Goal: Transaction & Acquisition: Purchase product/service

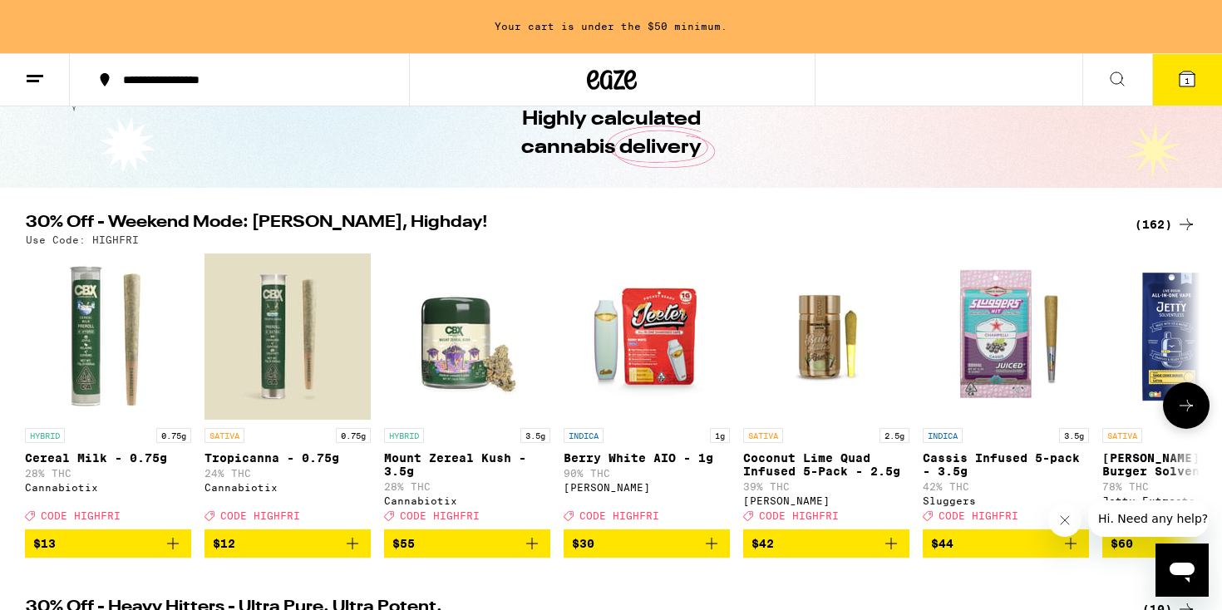
scroll to position [66, 0]
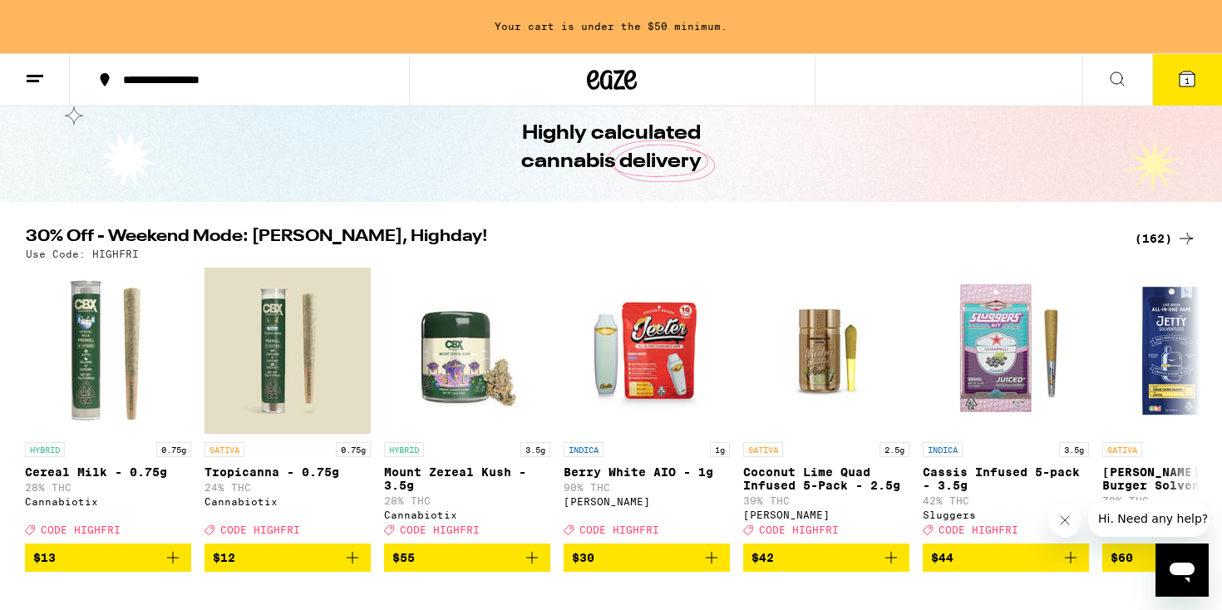
click at [1152, 236] on div "(162)" at bounding box center [1164, 239] width 61 height 20
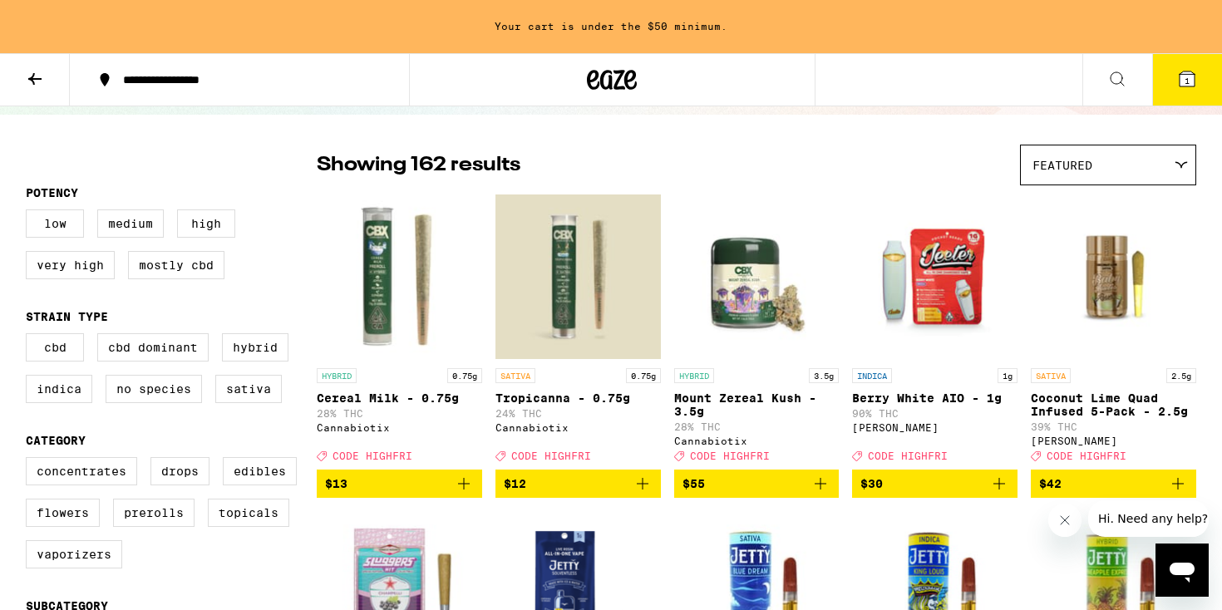
scroll to position [107, 0]
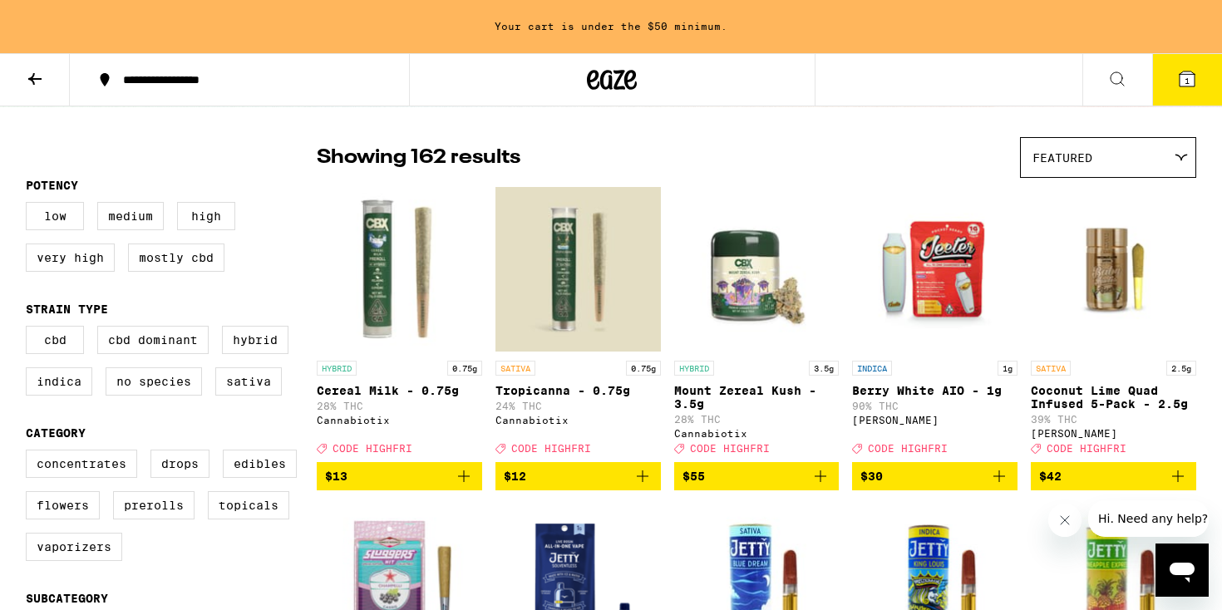
click at [1072, 158] on span "Featured" at bounding box center [1062, 157] width 60 height 13
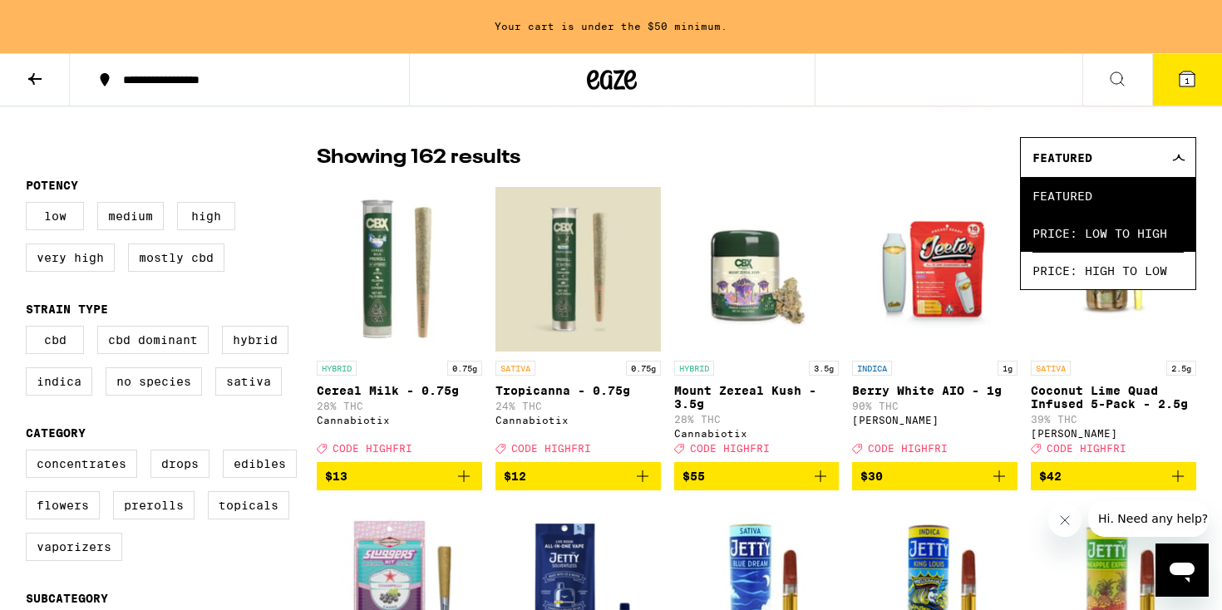
click at [1072, 228] on span "Price: Low to High" at bounding box center [1107, 232] width 151 height 37
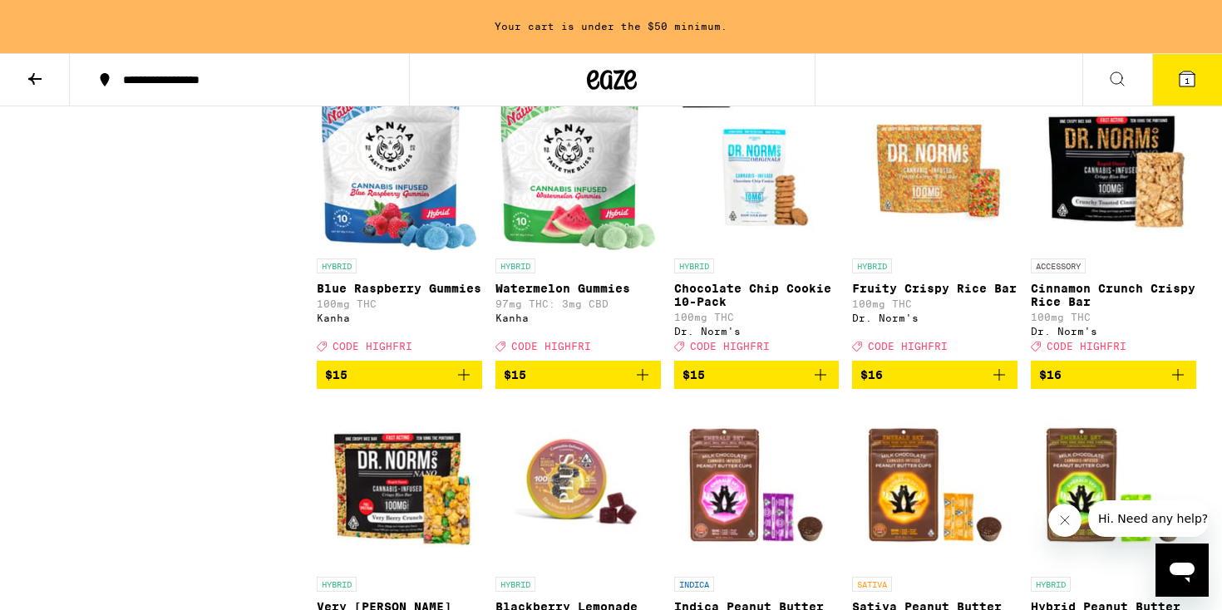
scroll to position [3114, 0]
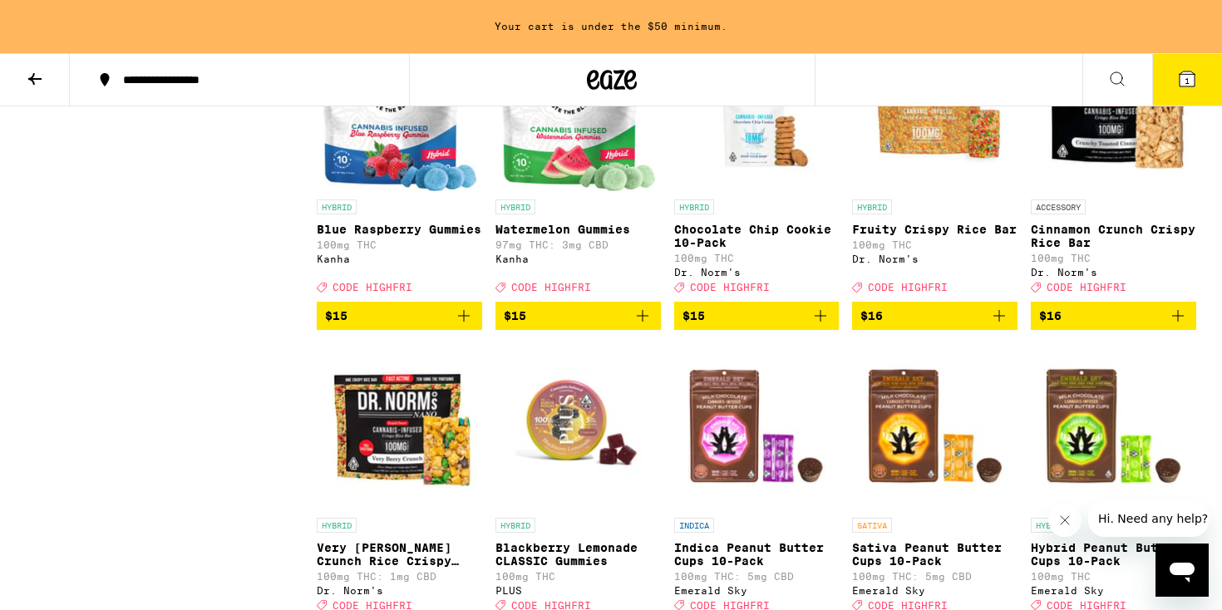
click at [984, 326] on span "$16" at bounding box center [934, 316] width 149 height 20
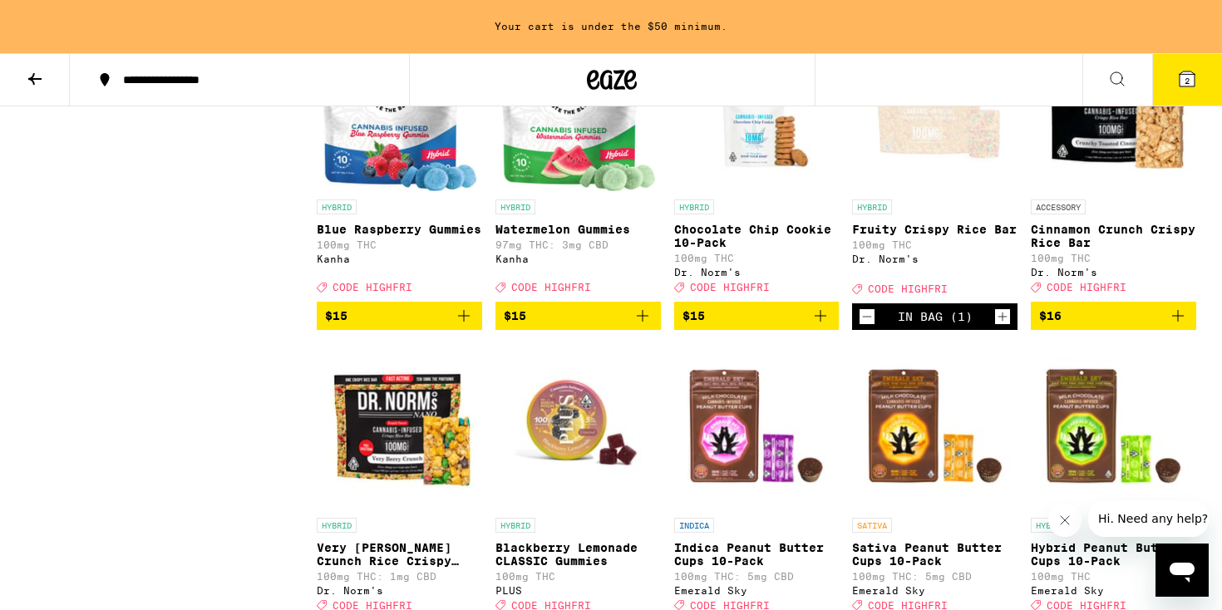
click at [1152, 326] on span "$16" at bounding box center [1113, 316] width 149 height 20
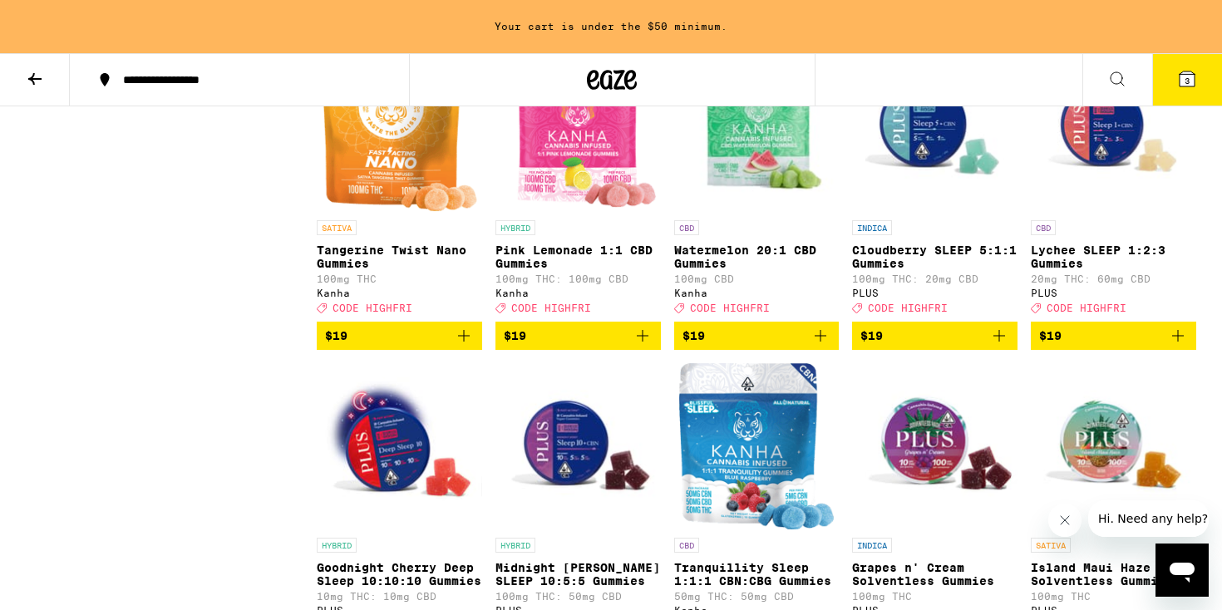
scroll to position [5034, 0]
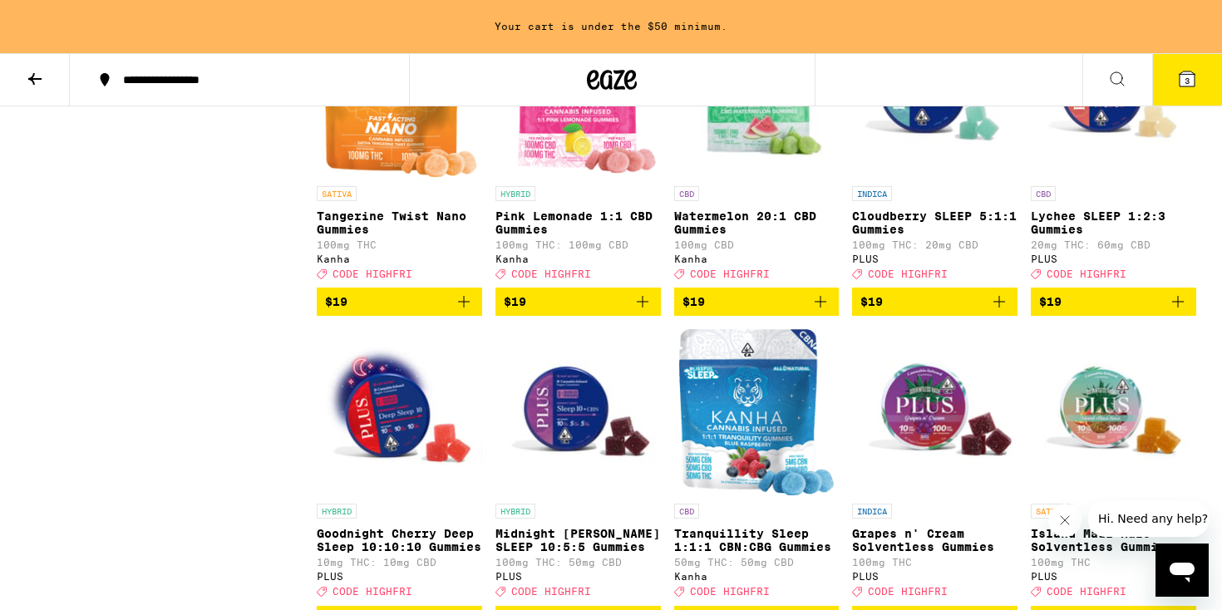
click at [1090, 312] on span "$19" at bounding box center [1113, 302] width 149 height 20
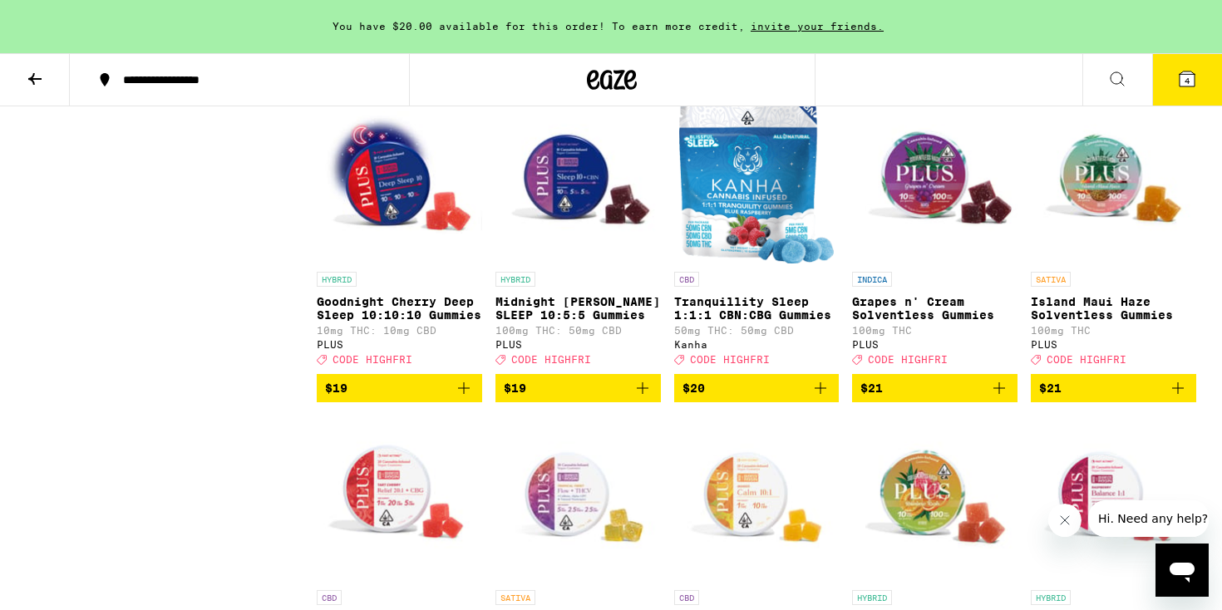
scroll to position [5281, 0]
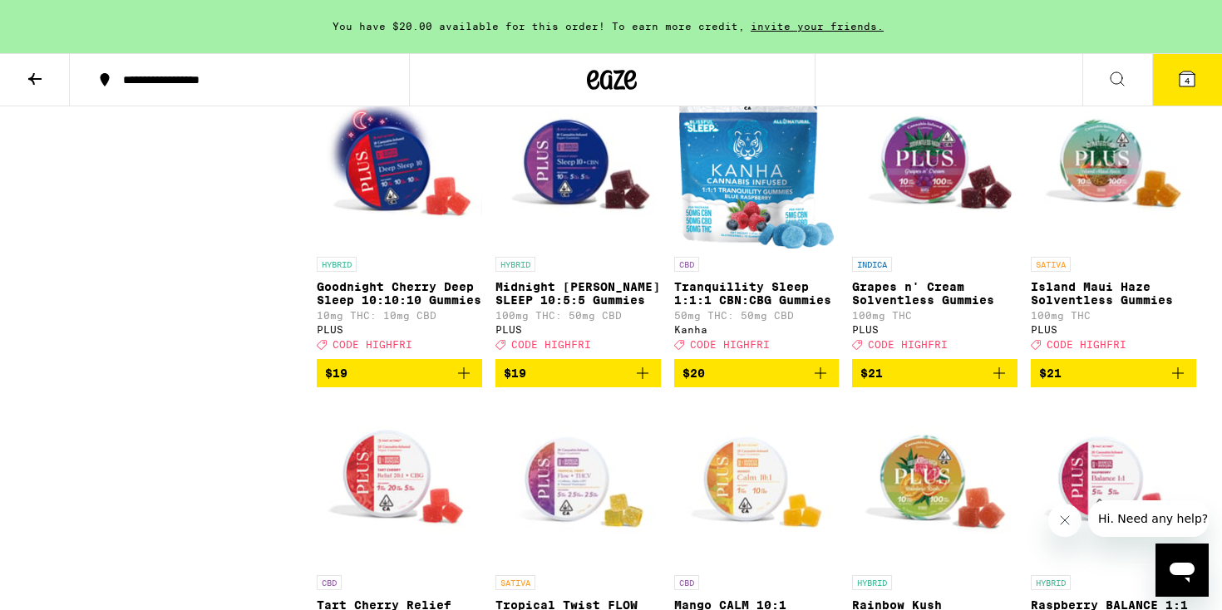
click at [637, 383] on icon "Add to bag" at bounding box center [642, 373] width 20 height 20
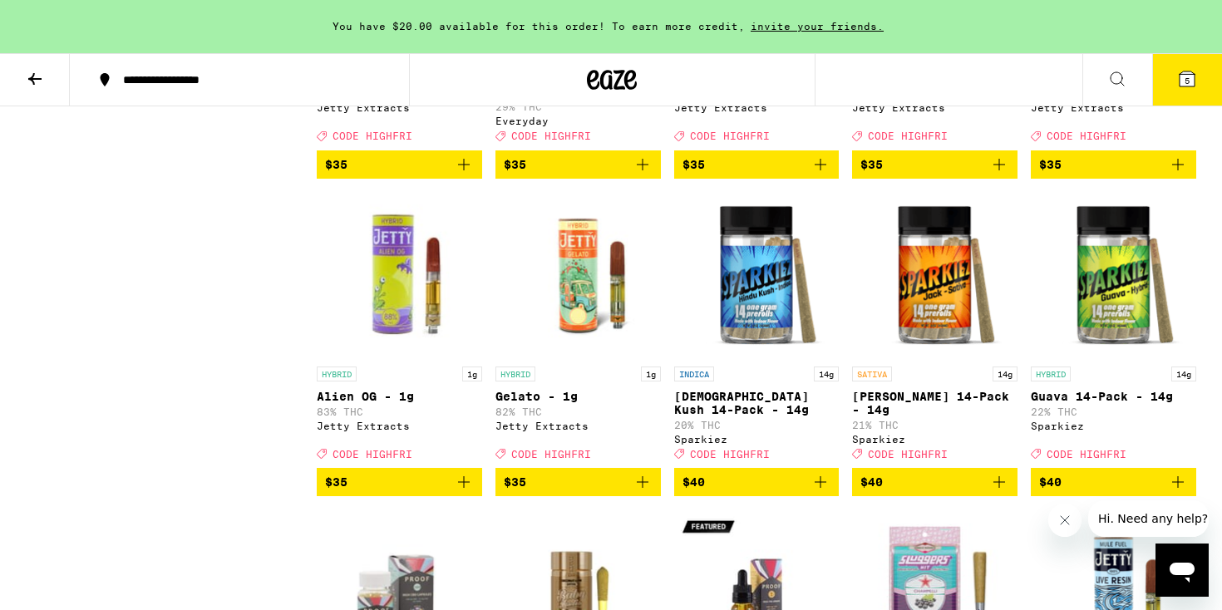
scroll to position [8031, 0]
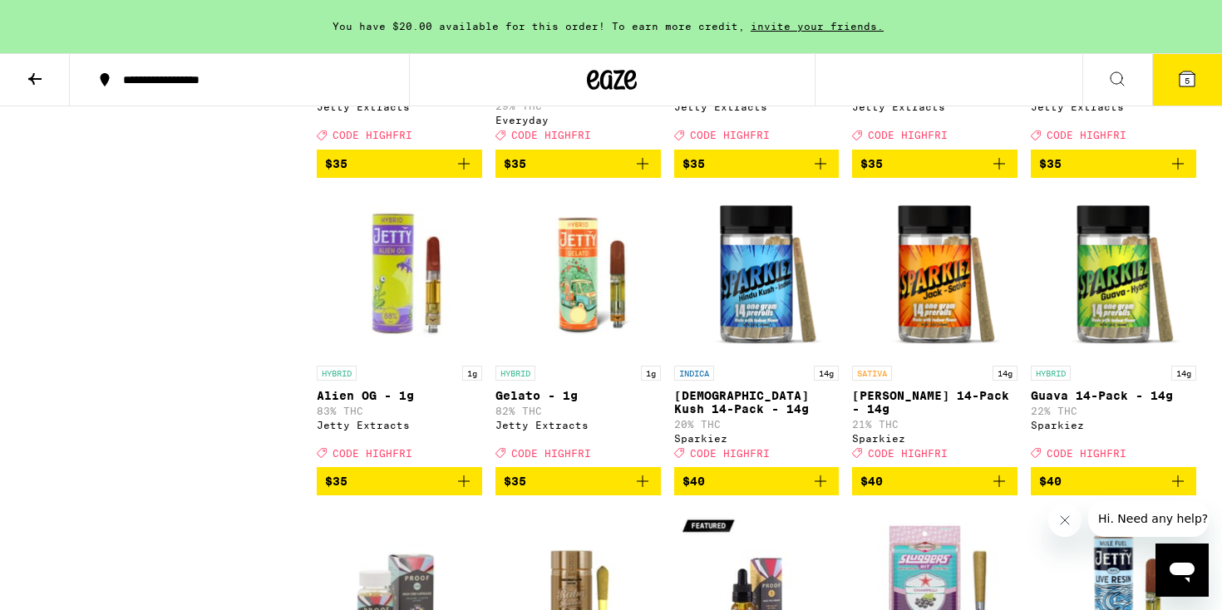
click at [643, 174] on icon "Add to bag" at bounding box center [642, 164] width 20 height 20
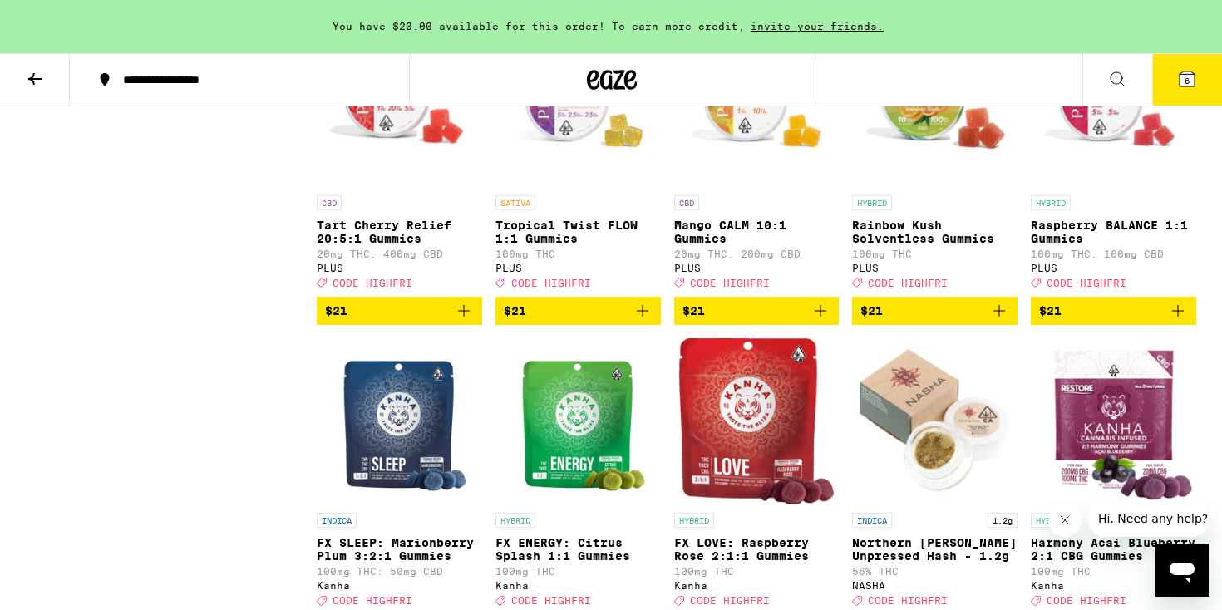
scroll to position [5661, 0]
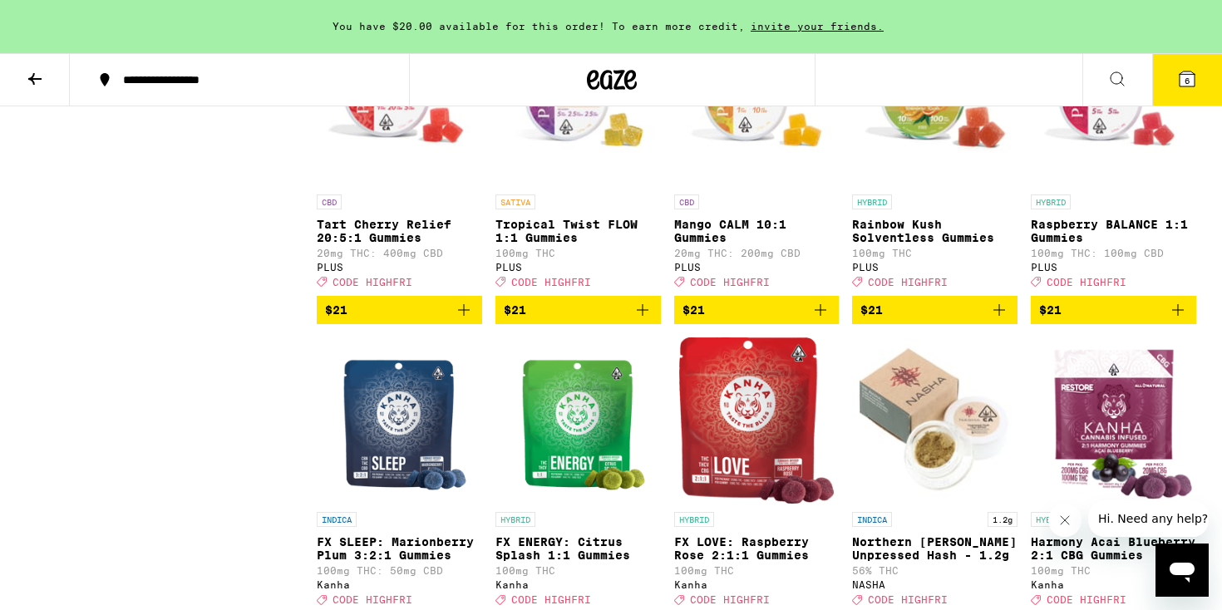
click at [642, 320] on icon "Add to bag" at bounding box center [642, 310] width 20 height 20
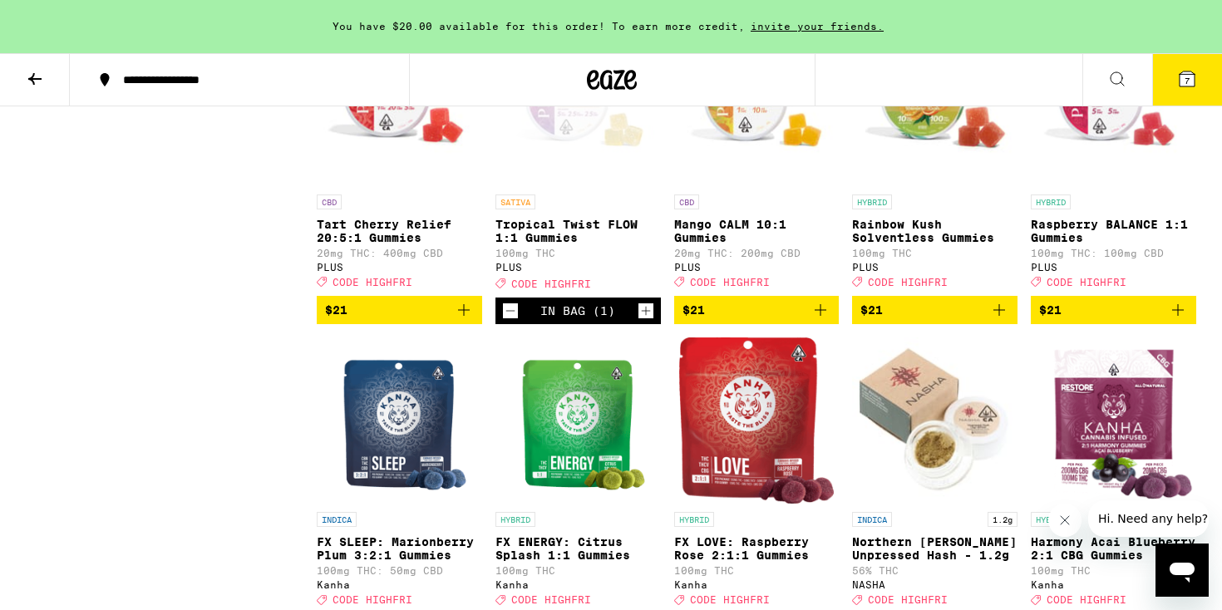
click at [1202, 81] on button "7" at bounding box center [1187, 80] width 70 height 52
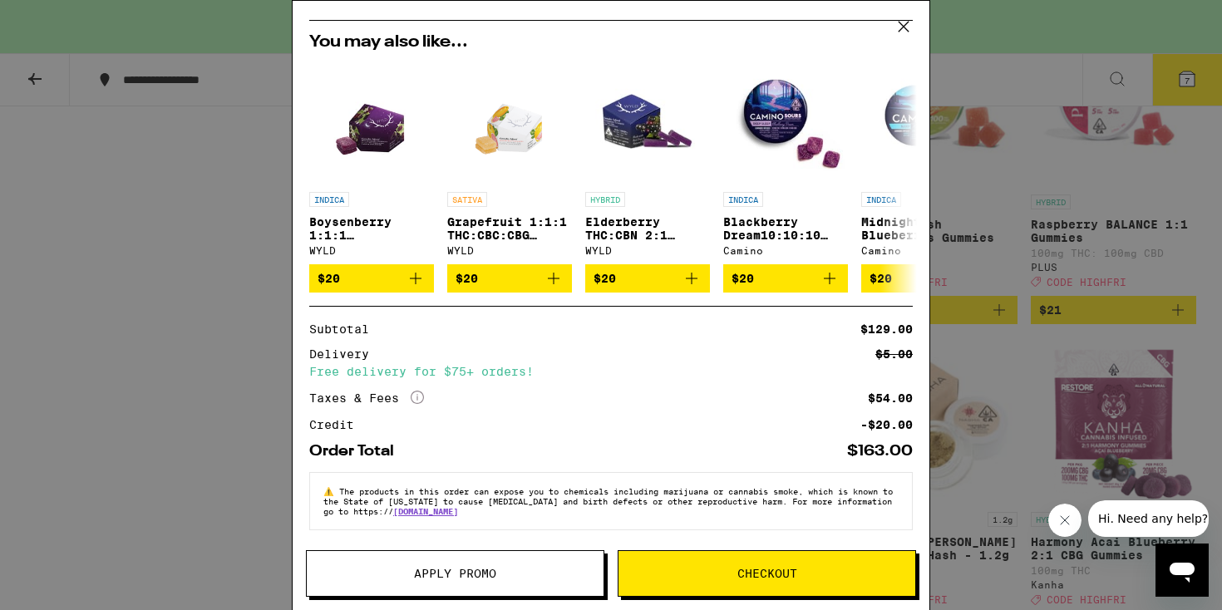
scroll to position [521, 0]
click at [425, 571] on span "Apply Promo" at bounding box center [455, 574] width 82 height 12
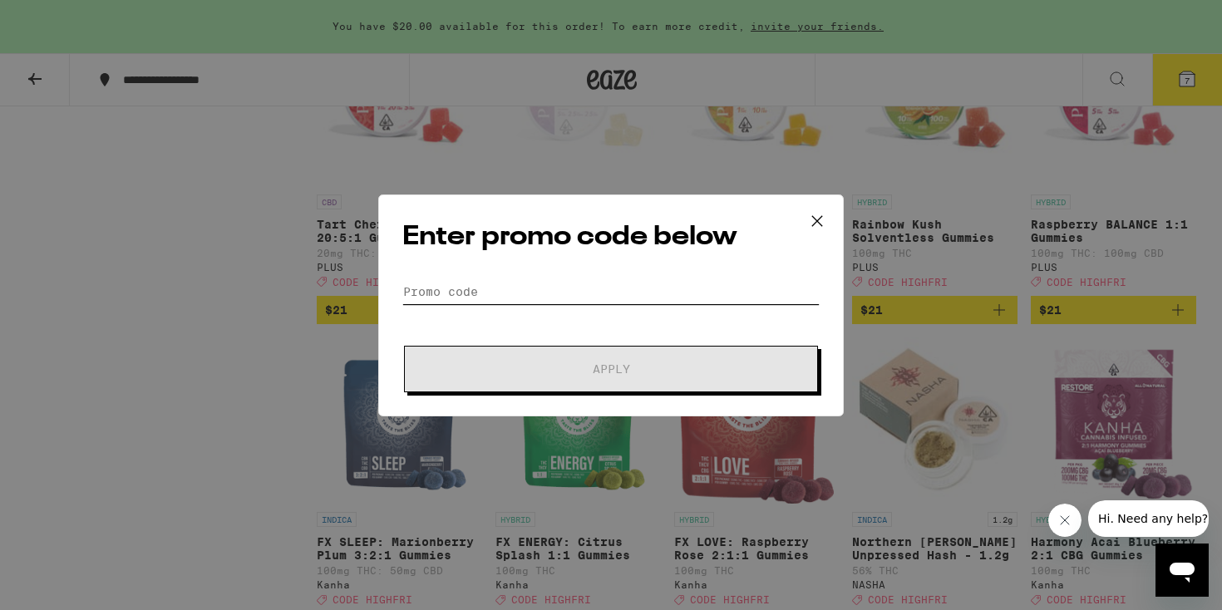
click at [460, 293] on input "Promo Code" at bounding box center [610, 291] width 417 height 25
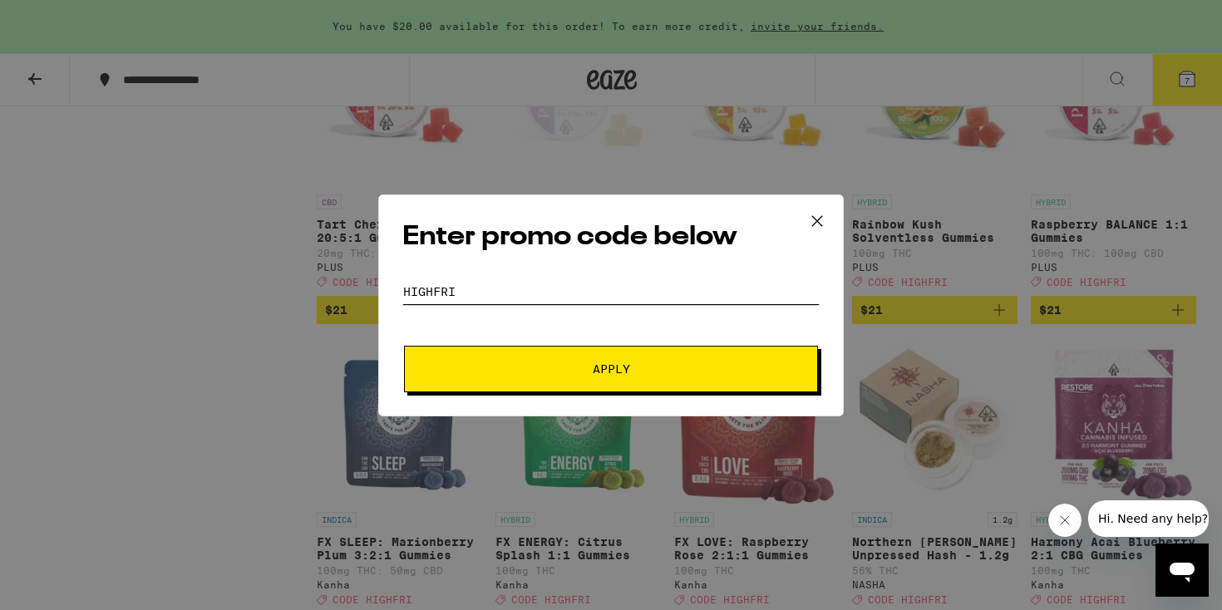
type input "highfri"
click at [667, 371] on span "Apply" at bounding box center [610, 369] width 299 height 12
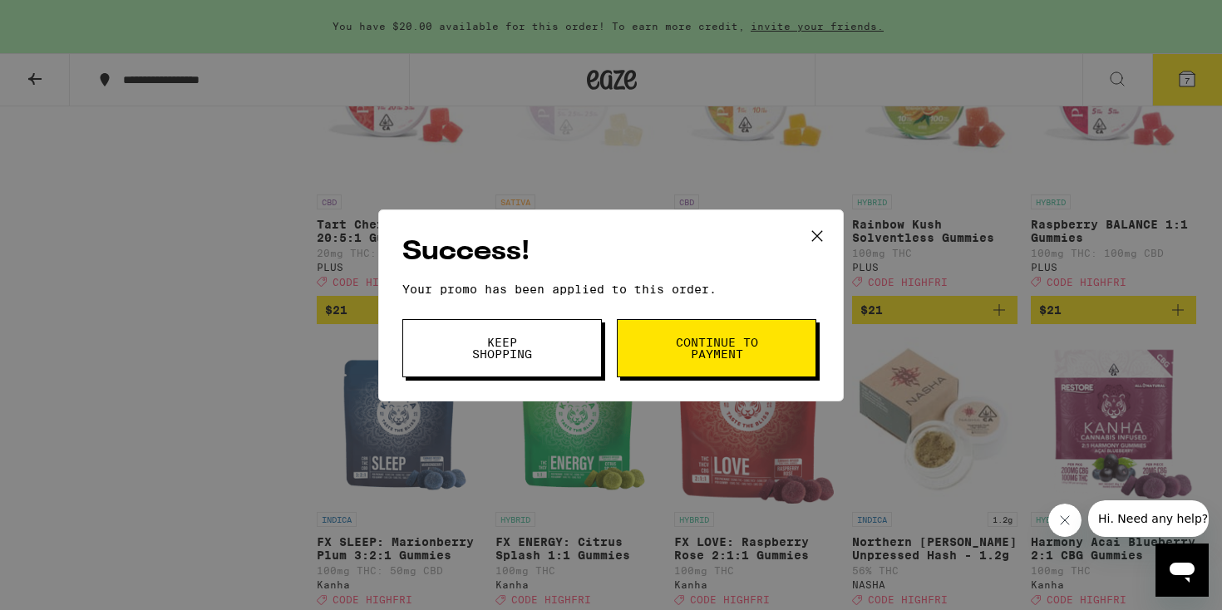
click at [704, 352] on span "Continue to payment" at bounding box center [716, 348] width 85 height 23
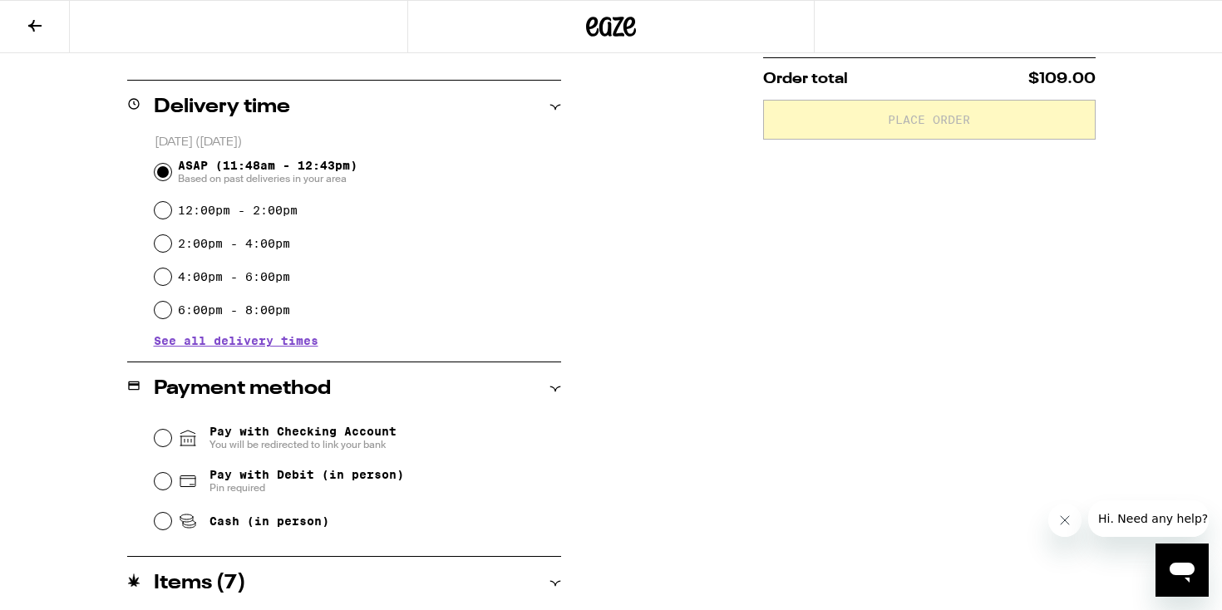
scroll to position [389, 0]
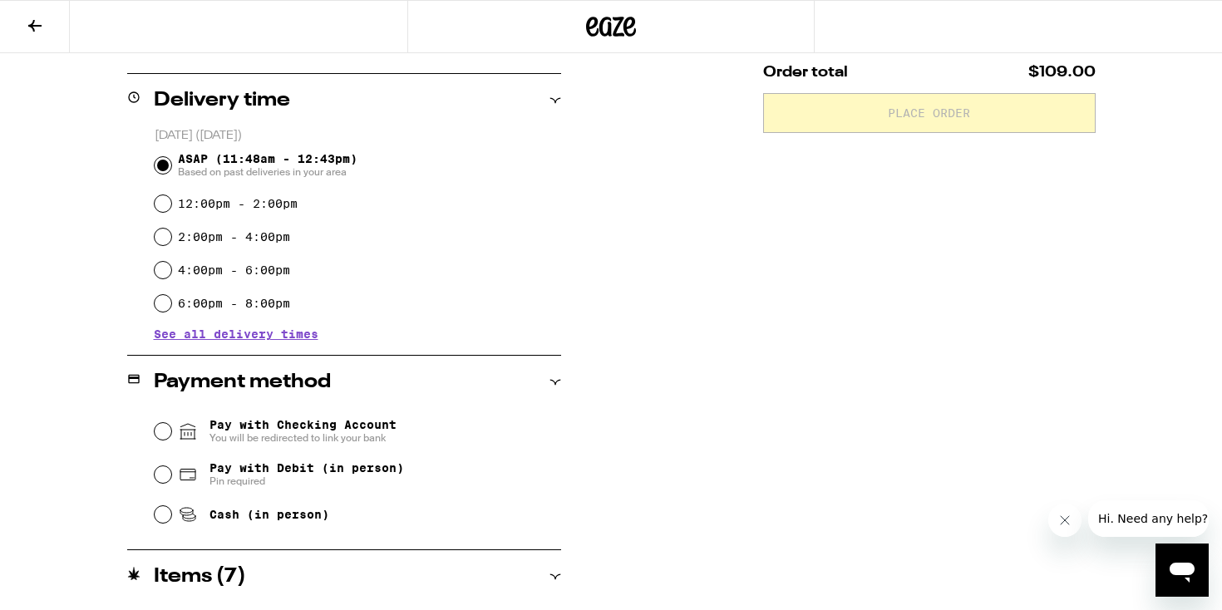
click at [160, 480] on input "Pay with Debit (in person) Pin required" at bounding box center [163, 474] width 17 height 17
radio input "true"
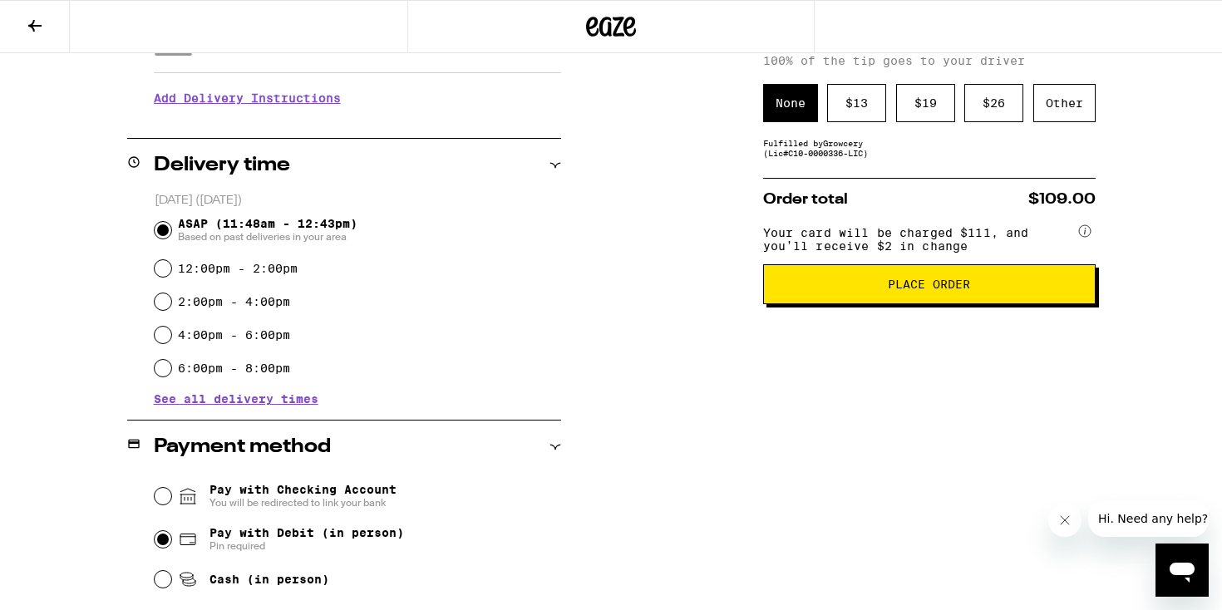
scroll to position [317, 0]
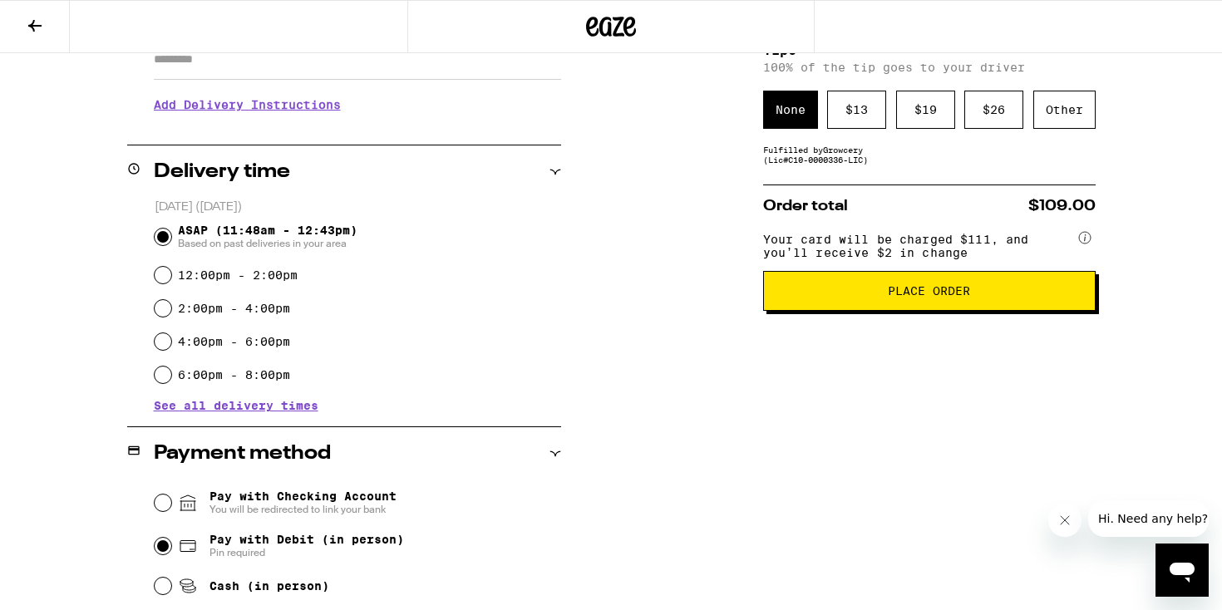
click at [156, 593] on input "Cash (in person)" at bounding box center [163, 586] width 17 height 17
radio input "true"
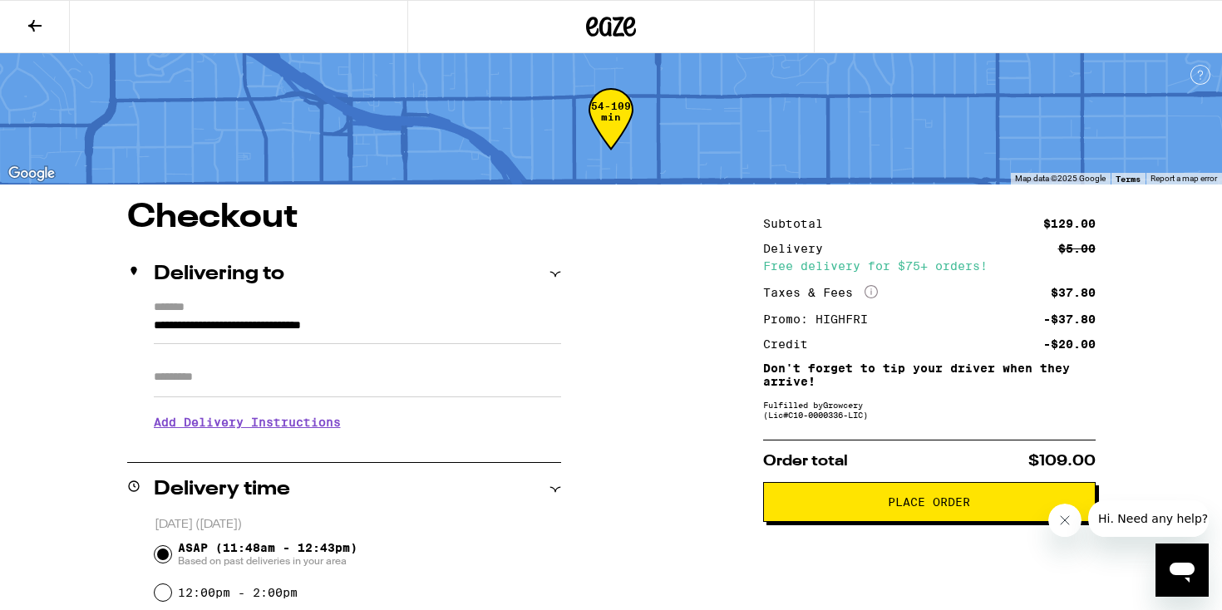
scroll to position [0, 0]
click at [954, 508] on span "Place Order" at bounding box center [929, 502] width 82 height 12
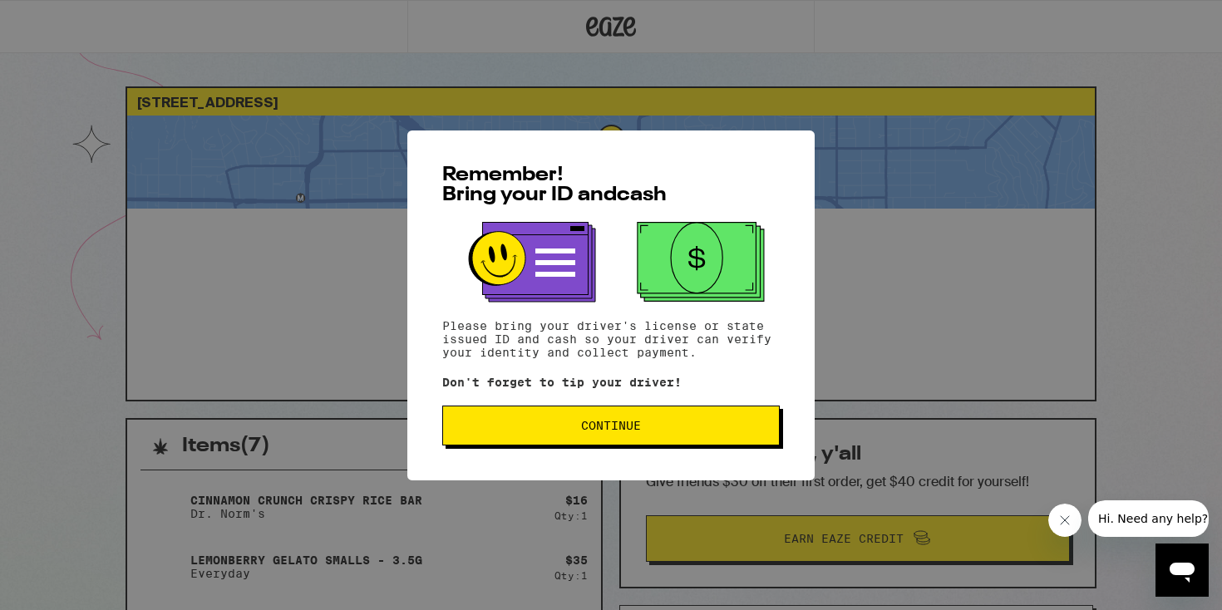
click at [606, 431] on span "Continue" at bounding box center [611, 426] width 60 height 12
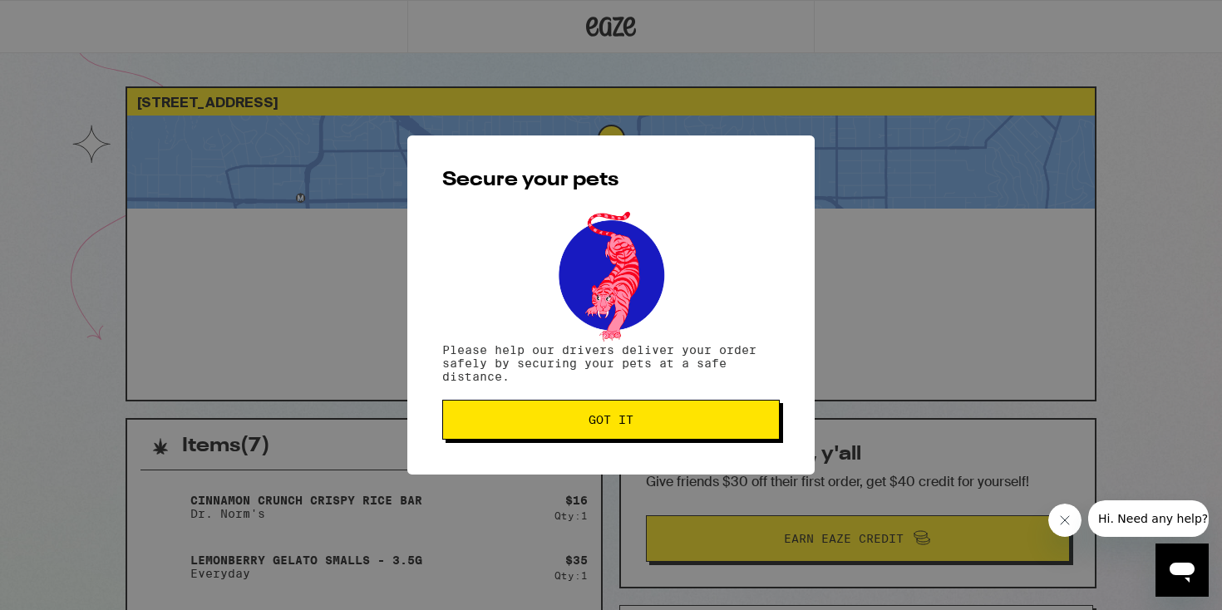
click at [606, 431] on button "Got it" at bounding box center [610, 420] width 337 height 40
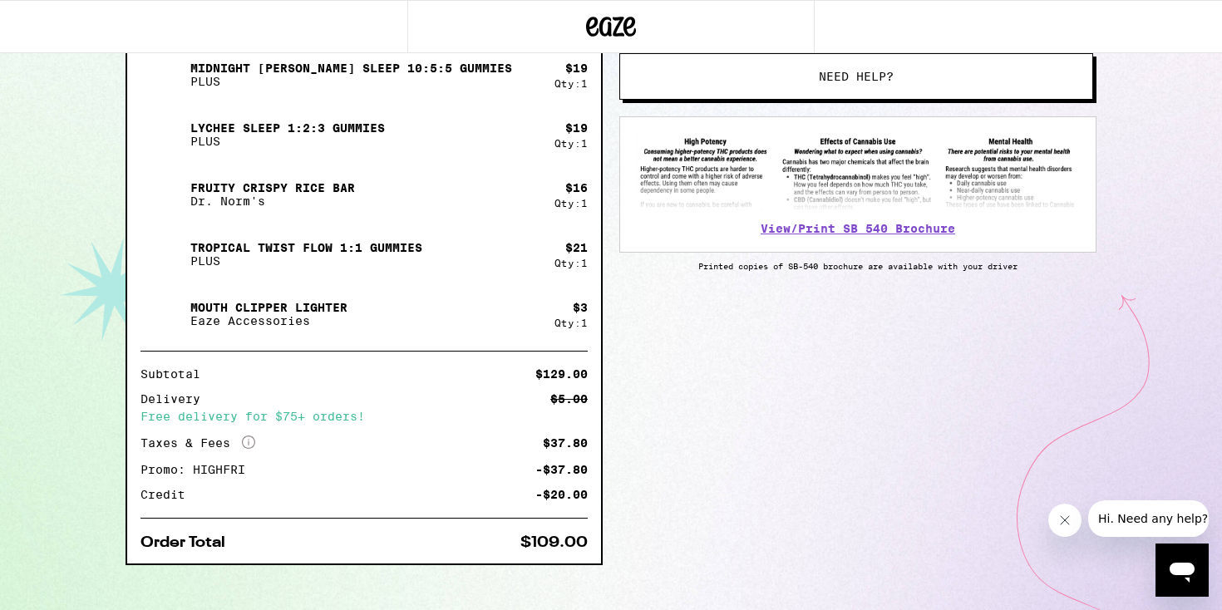
scroll to position [553, 0]
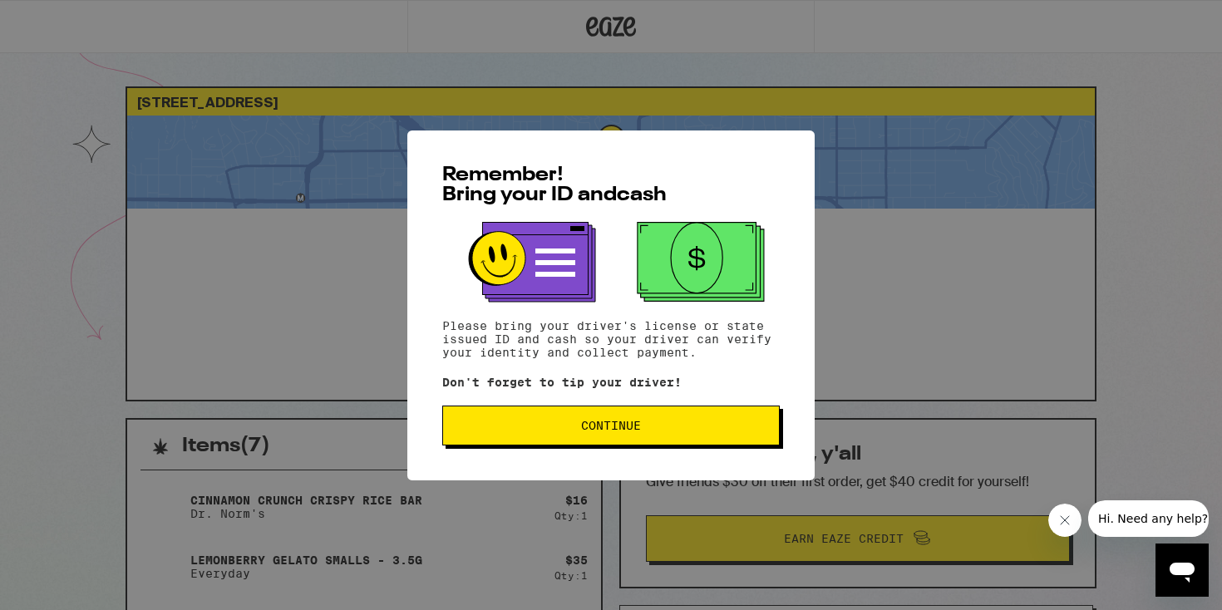
click at [720, 420] on button "Continue" at bounding box center [610, 426] width 337 height 40
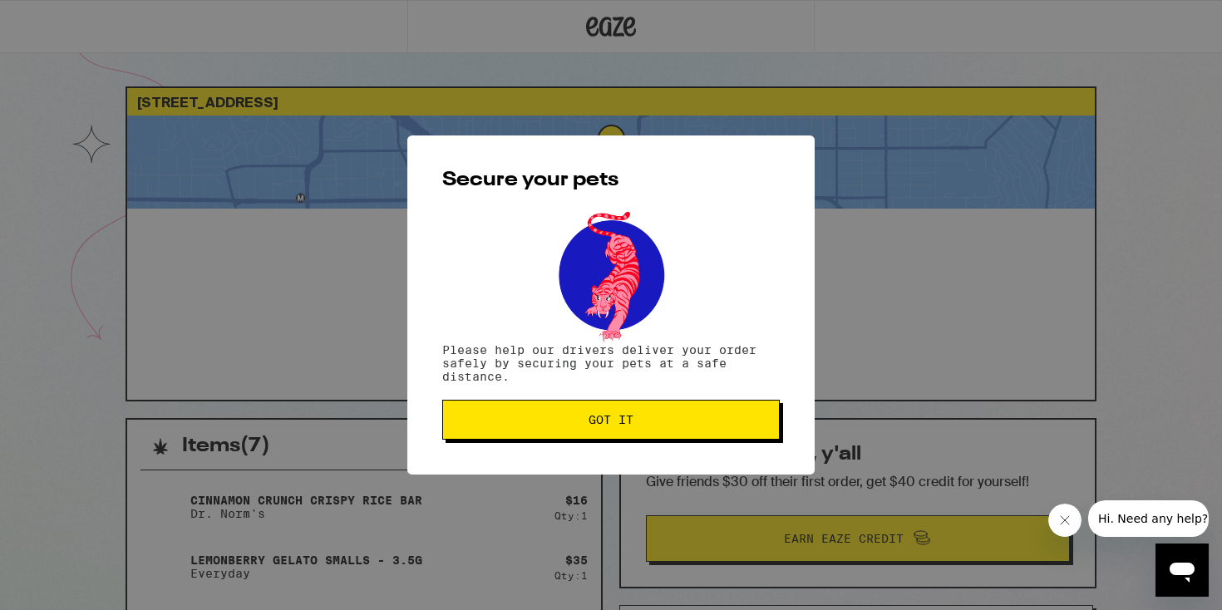
click at [703, 417] on span "Got it" at bounding box center [610, 420] width 309 height 12
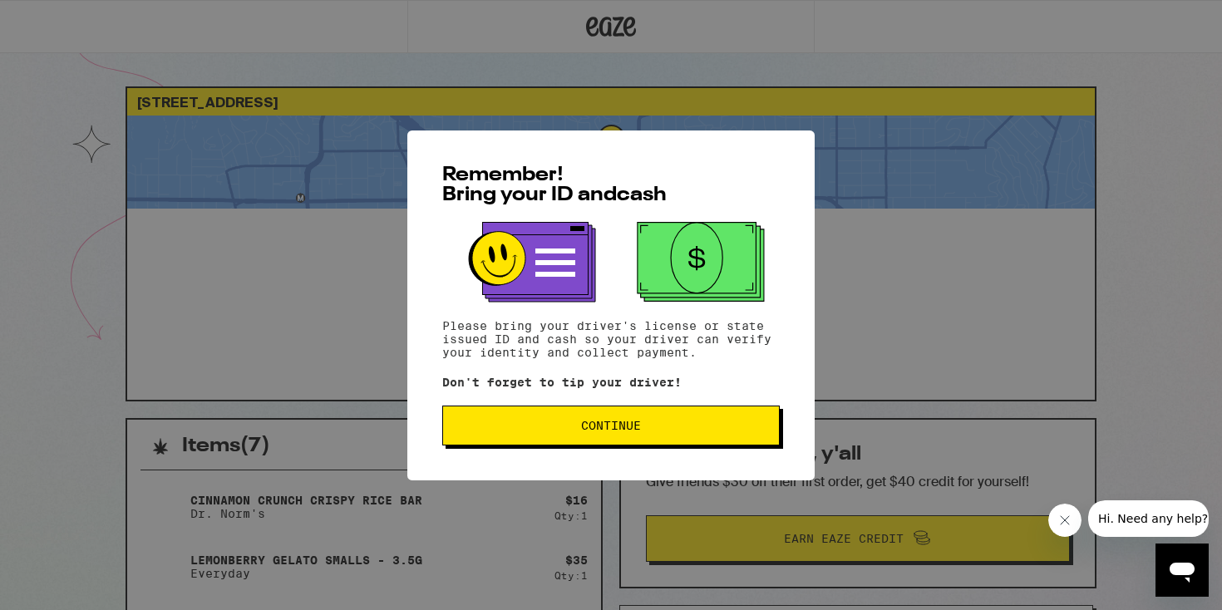
click at [698, 428] on span "Continue" at bounding box center [610, 426] width 309 height 12
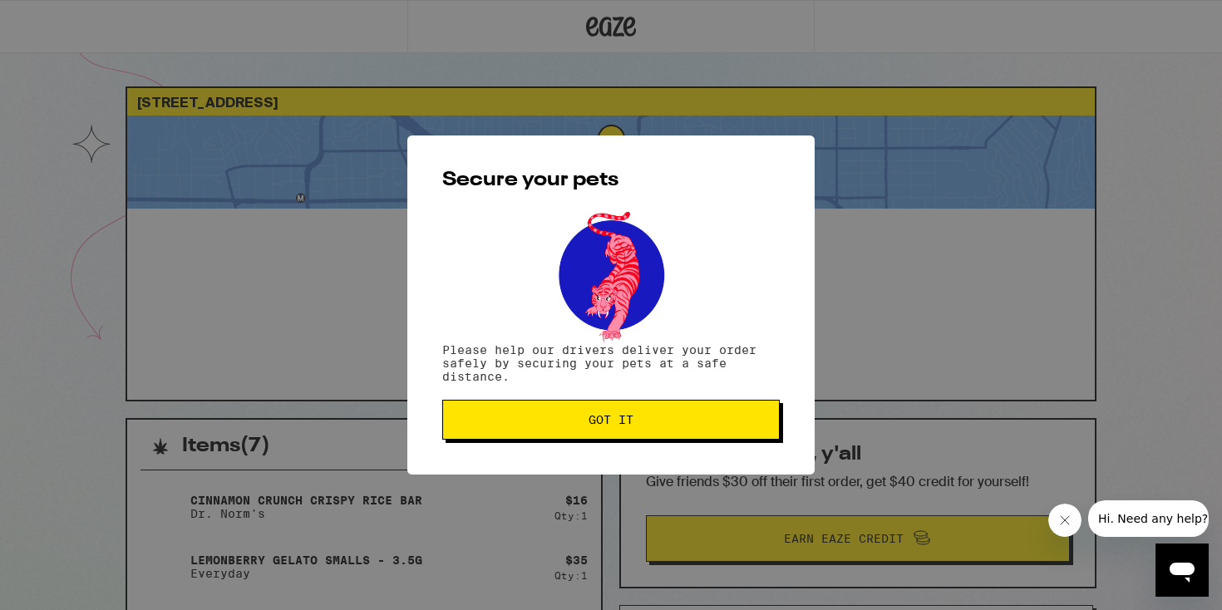
click at [698, 428] on button "Got it" at bounding box center [610, 420] width 337 height 40
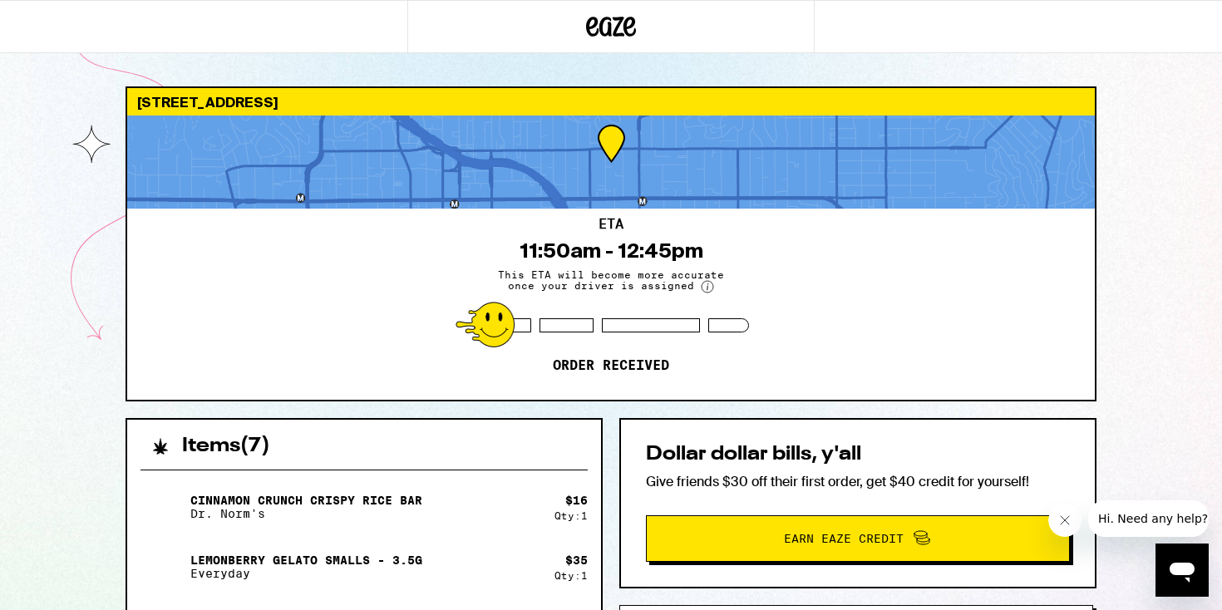
click at [325, 449] on div "Items ( 7 )" at bounding box center [364, 438] width 474 height 37
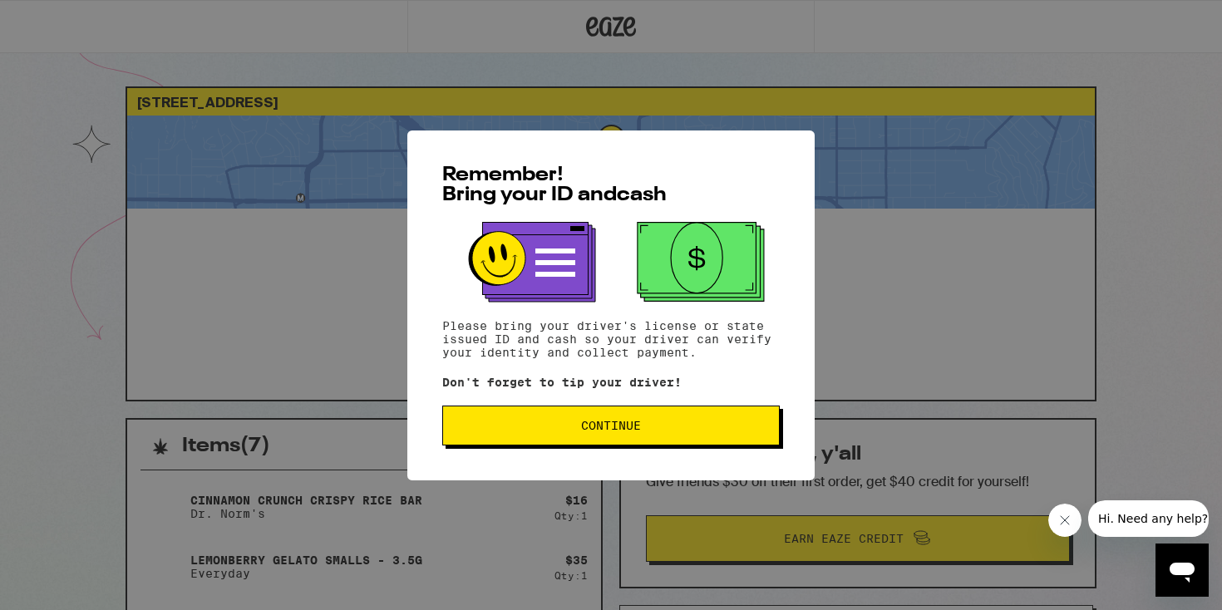
click at [729, 425] on span "Continue" at bounding box center [610, 426] width 309 height 12
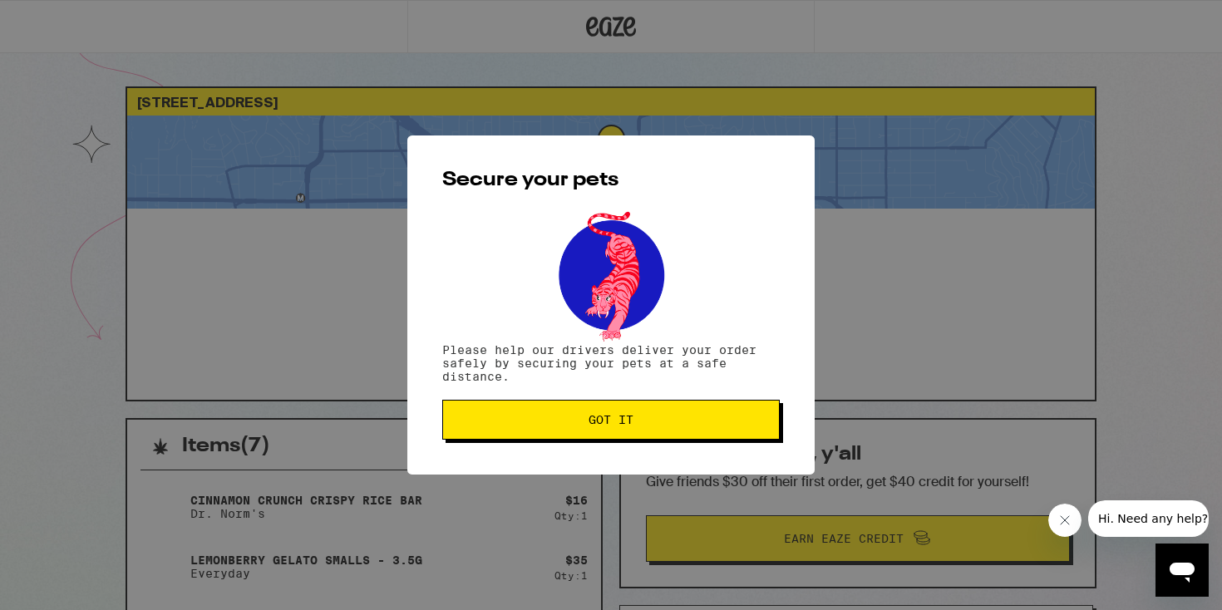
click at [729, 425] on span "Got it" at bounding box center [610, 420] width 309 height 12
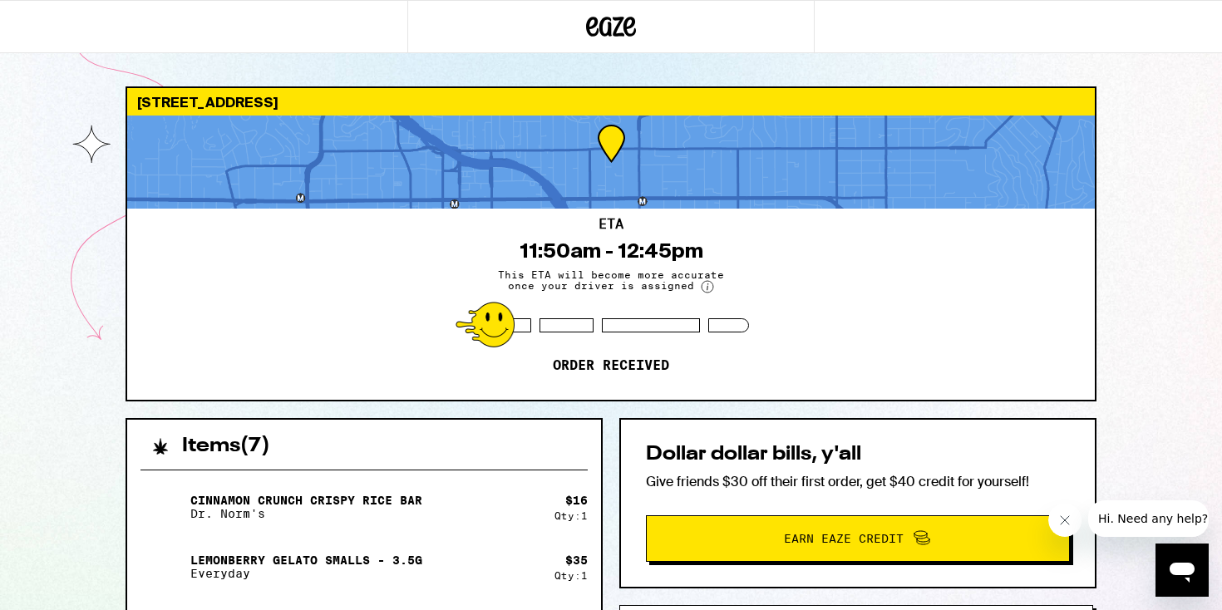
click at [283, 548] on div "Lemonberry Gelato Smalls - 3.5g Everyday" at bounding box center [347, 567] width 414 height 47
click at [455, 345] on div at bounding box center [484, 325] width 59 height 46
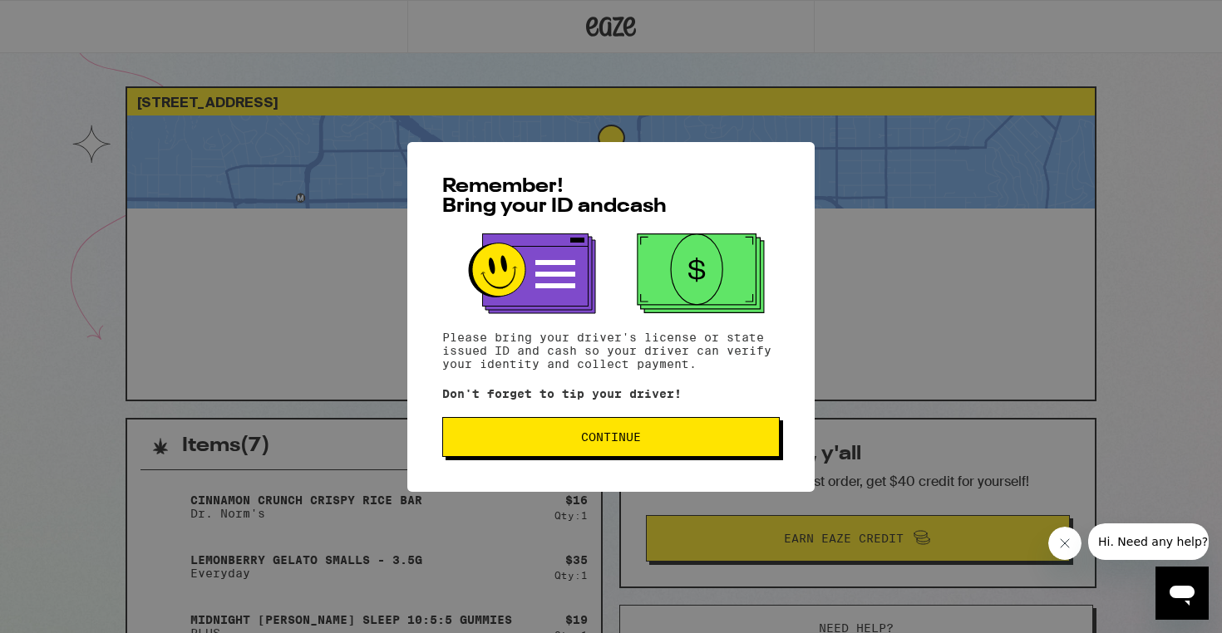
click at [604, 451] on button "Continue" at bounding box center [610, 437] width 337 height 40
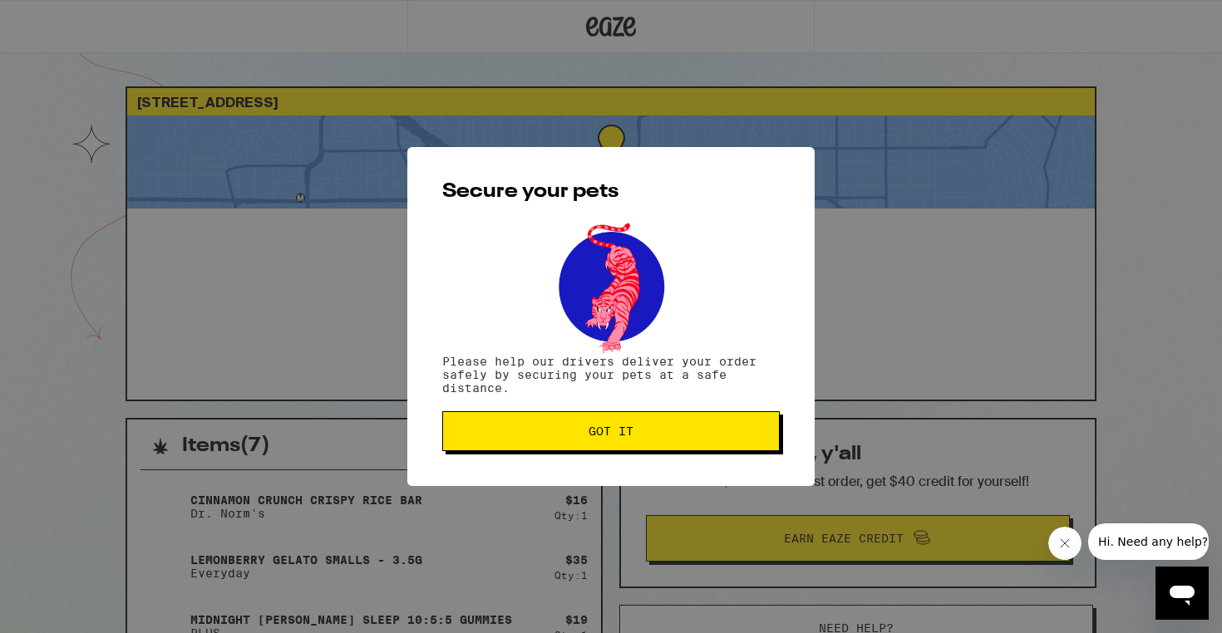
click at [601, 429] on span "Got it" at bounding box center [610, 432] width 45 height 12
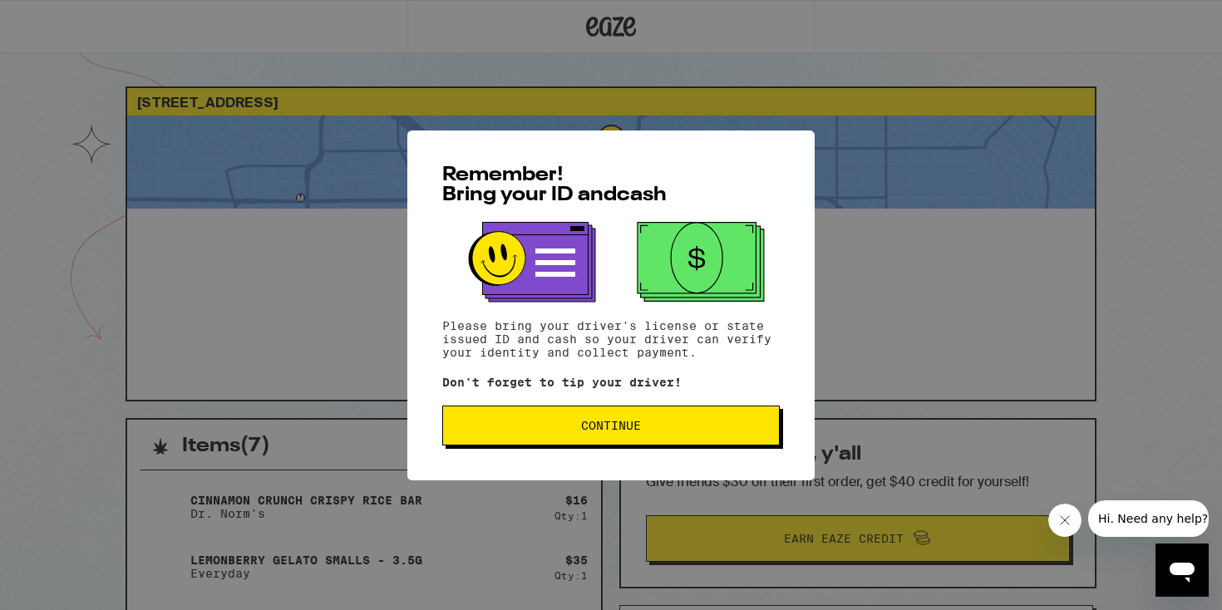
click at [654, 431] on span "Continue" at bounding box center [610, 426] width 309 height 12
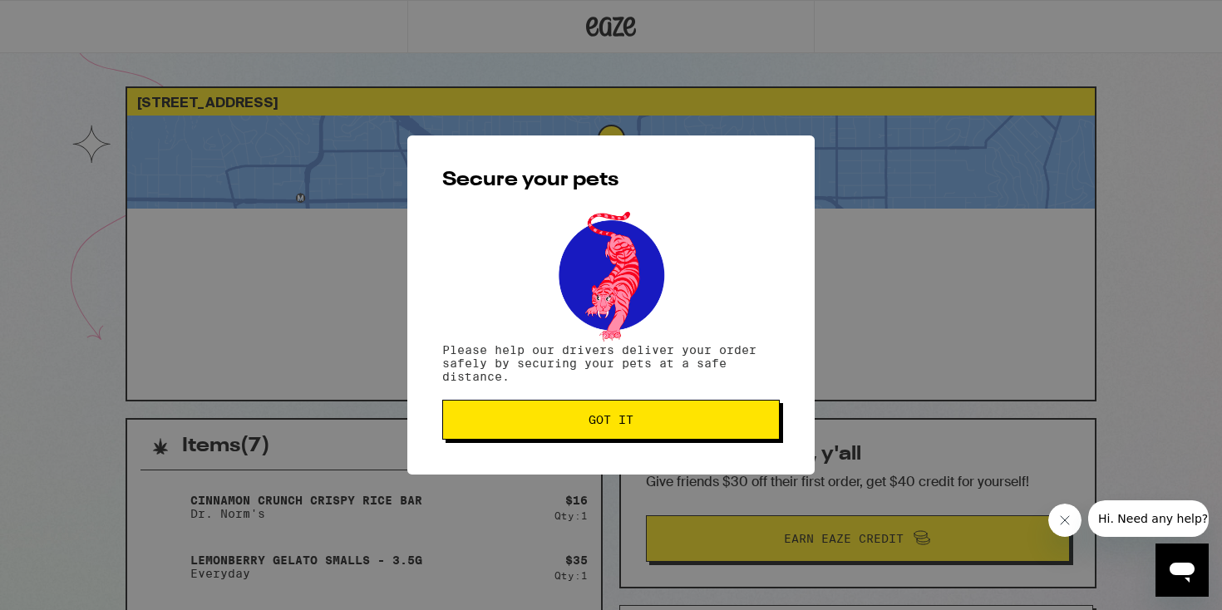
click at [654, 432] on button "Got it" at bounding box center [610, 420] width 337 height 40
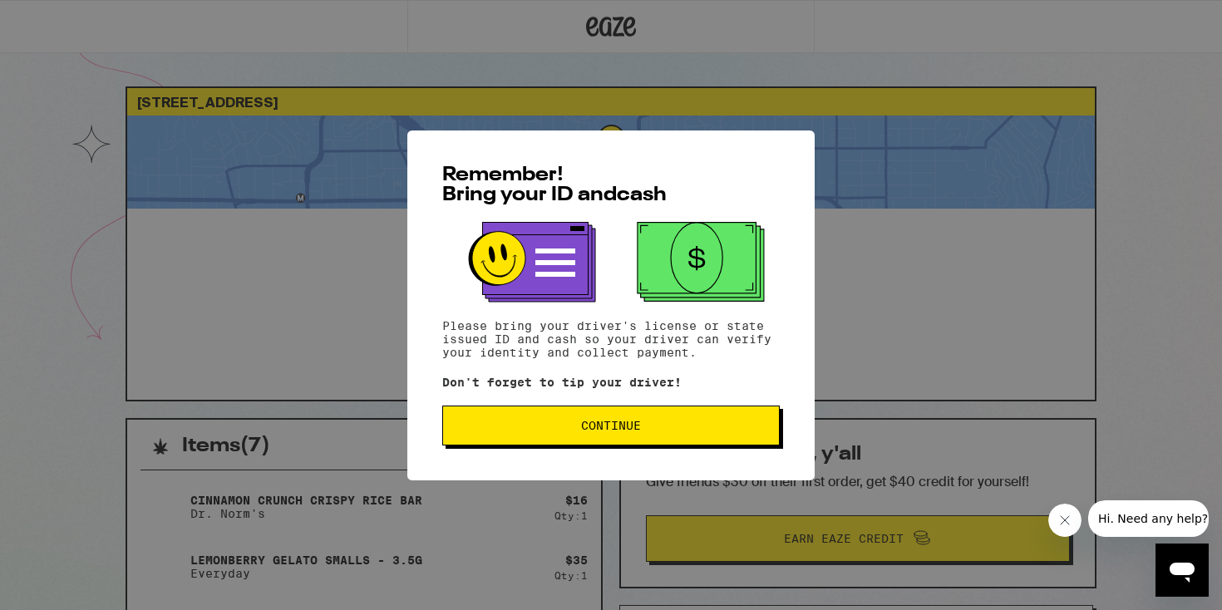
click at [616, 440] on button "Continue" at bounding box center [610, 426] width 337 height 40
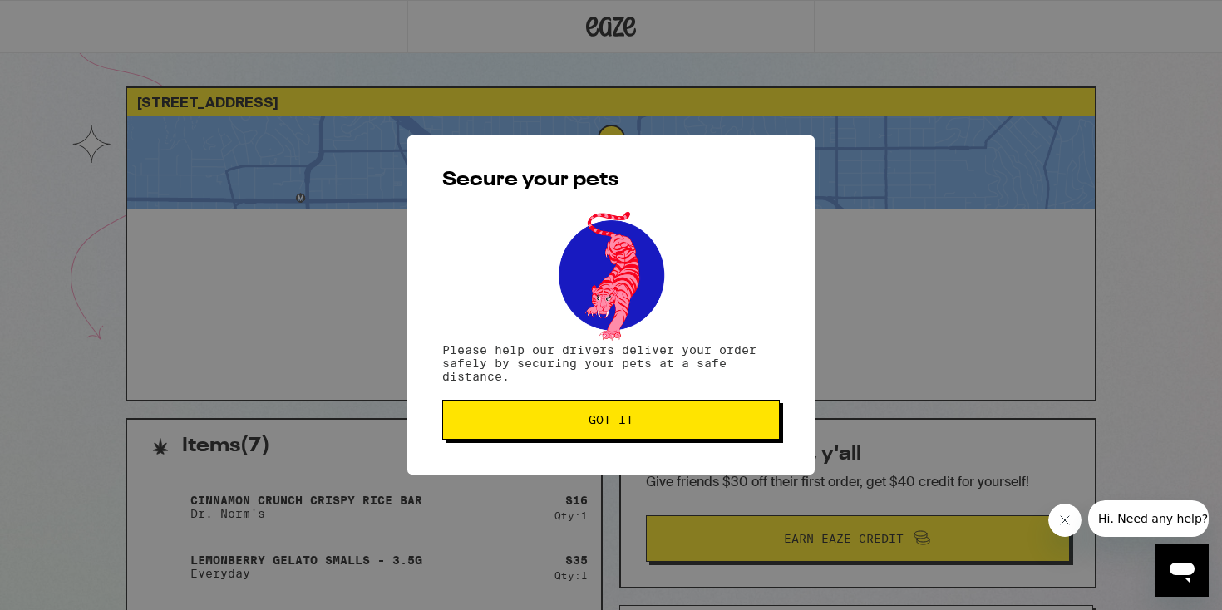
click at [616, 440] on button "Got it" at bounding box center [610, 420] width 337 height 40
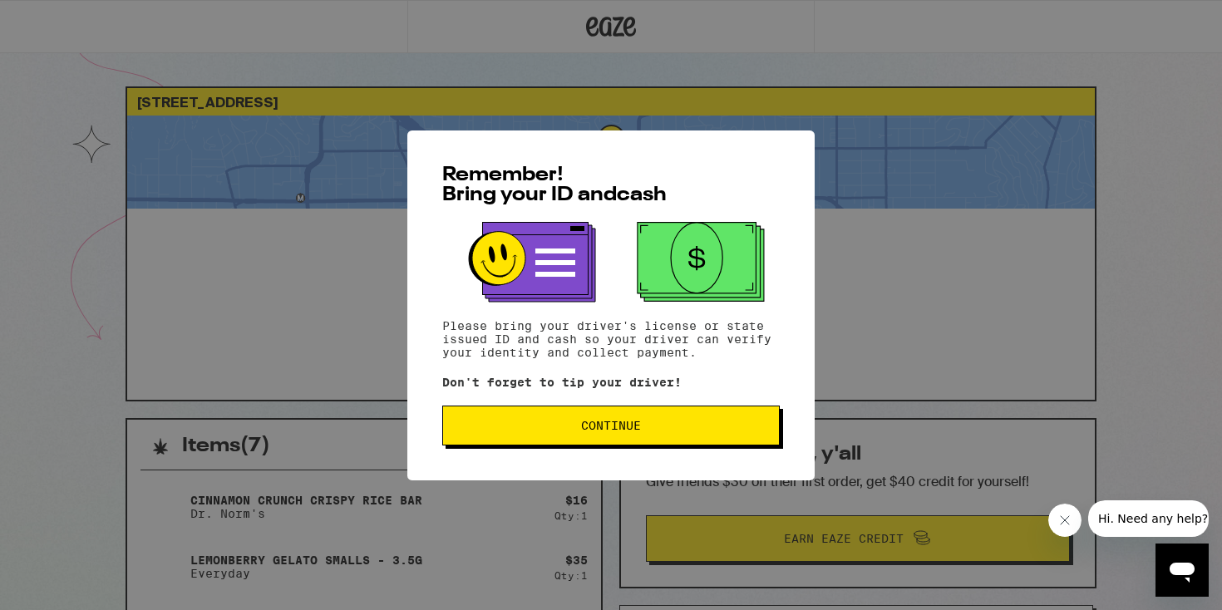
click at [680, 431] on span "Continue" at bounding box center [610, 426] width 309 height 12
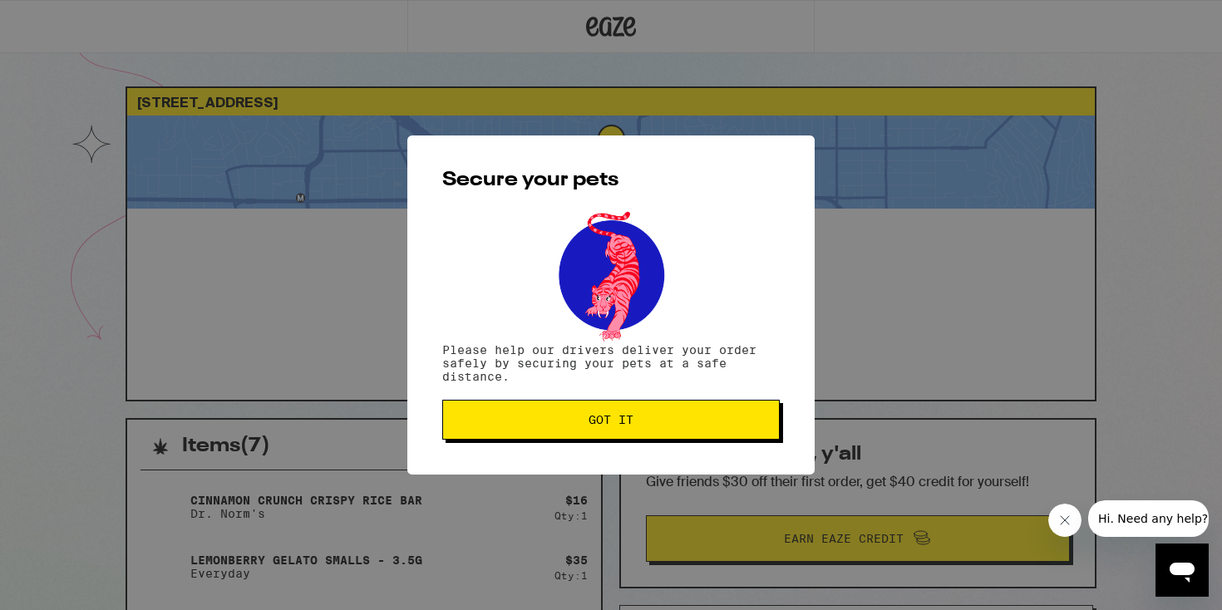
click at [680, 431] on button "Got it" at bounding box center [610, 420] width 337 height 40
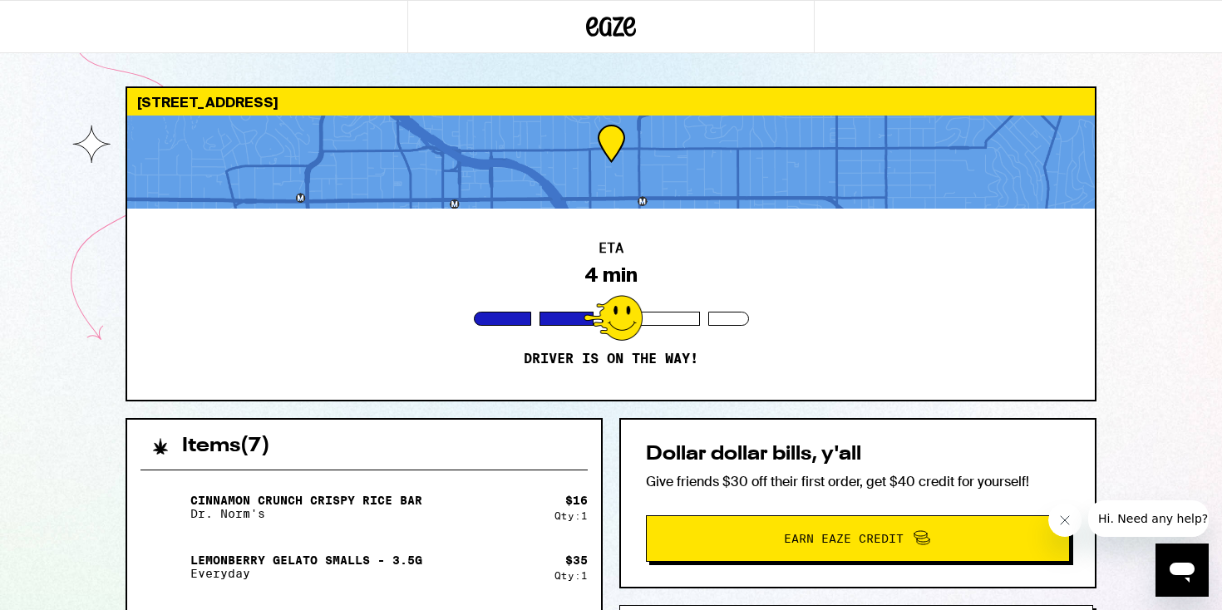
click at [499, 297] on div "ETA 4 min Driver is on the way!" at bounding box center [610, 304] width 967 height 191
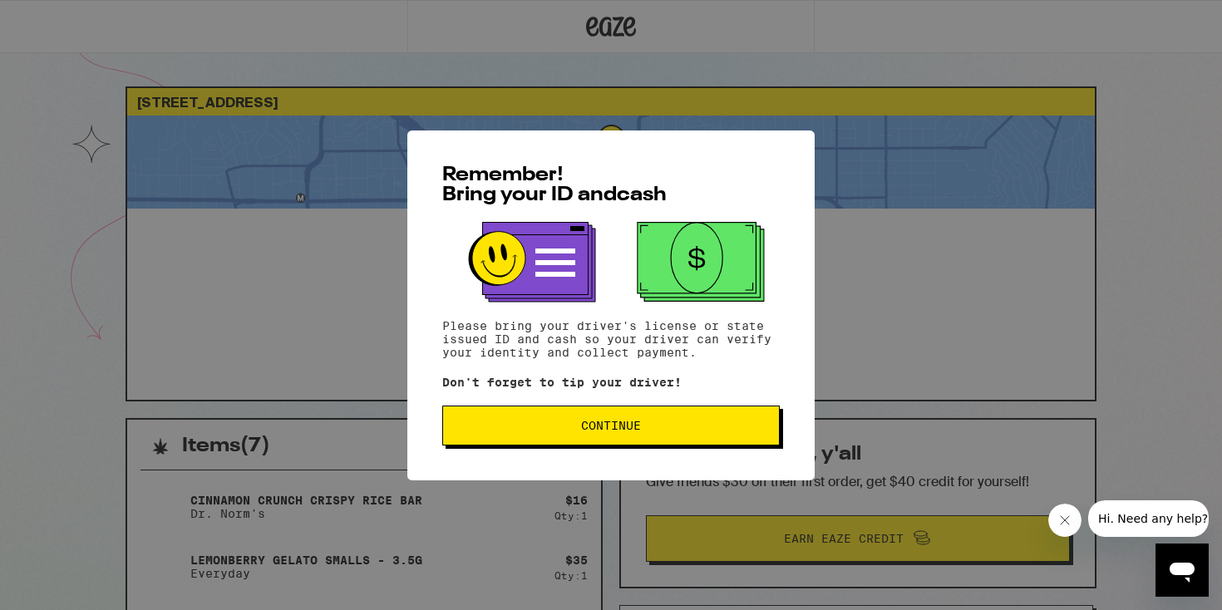
click at [681, 428] on span "Continue" at bounding box center [610, 426] width 309 height 12
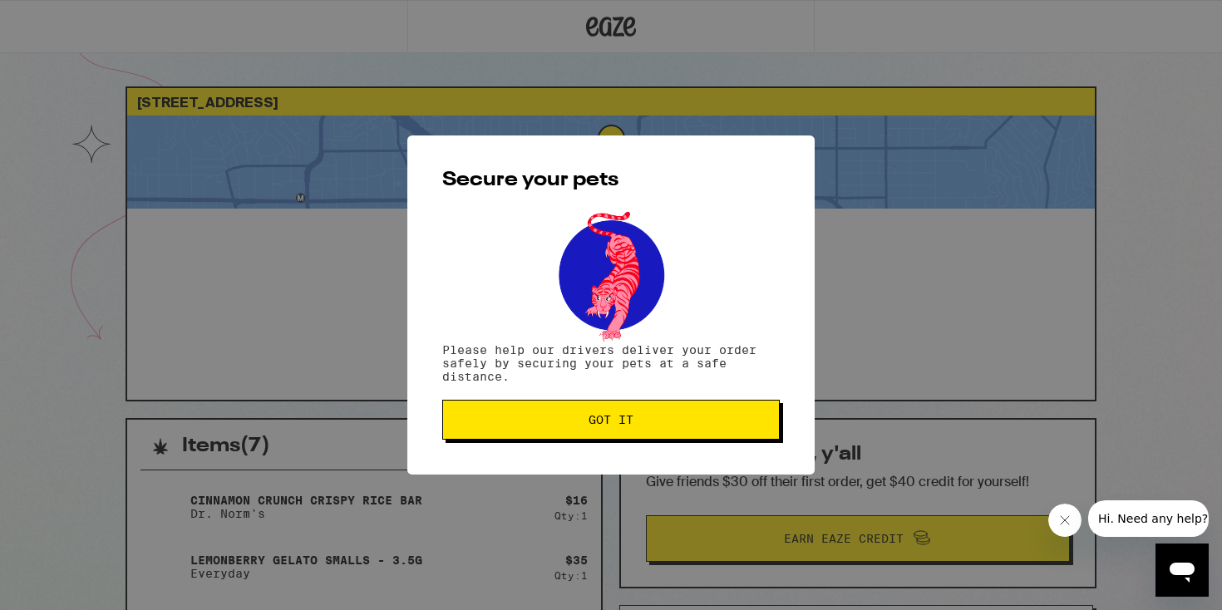
click at [643, 421] on span "Got it" at bounding box center [610, 420] width 309 height 12
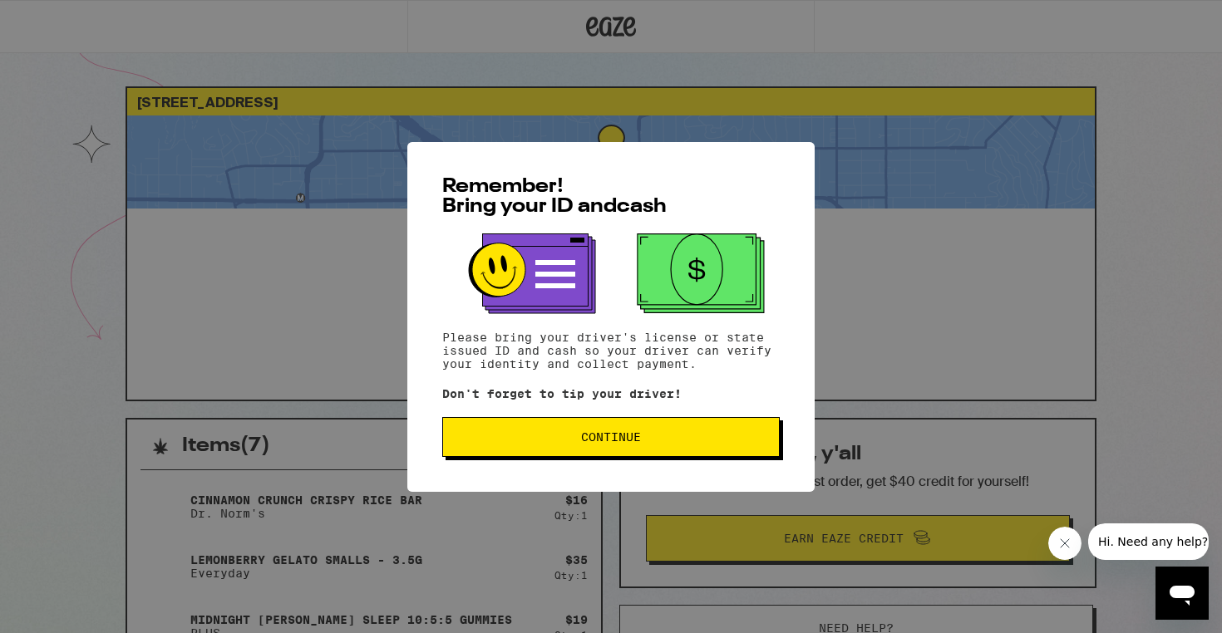
click at [642, 457] on button "Continue" at bounding box center [610, 437] width 337 height 40
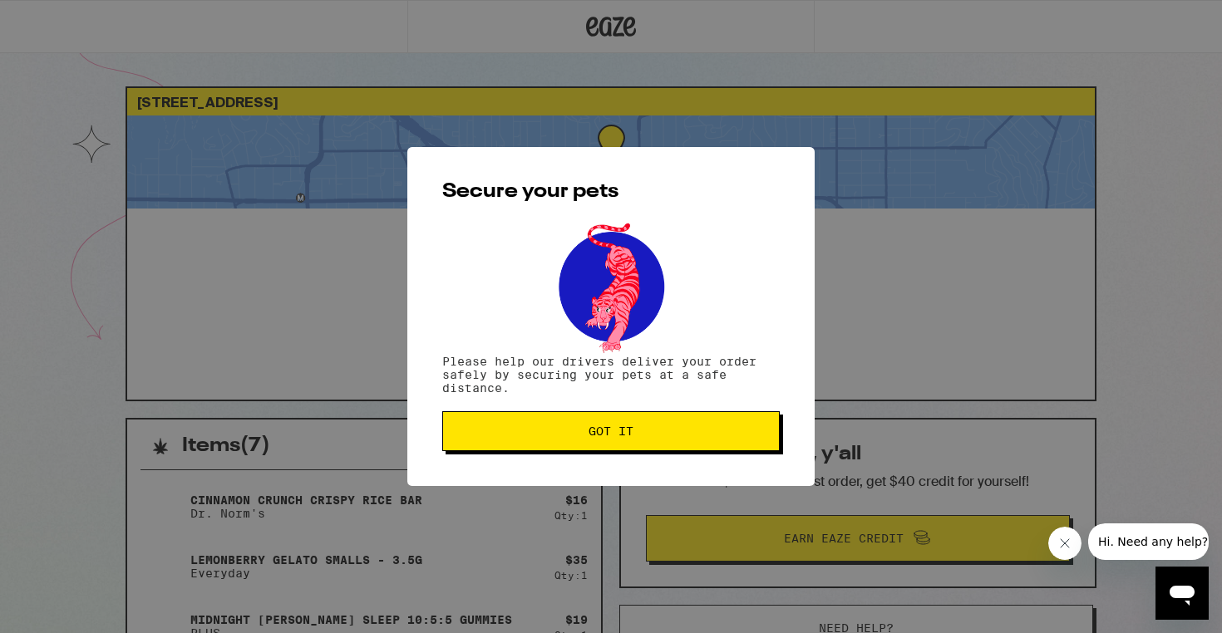
click at [638, 443] on button "Got it" at bounding box center [610, 431] width 337 height 40
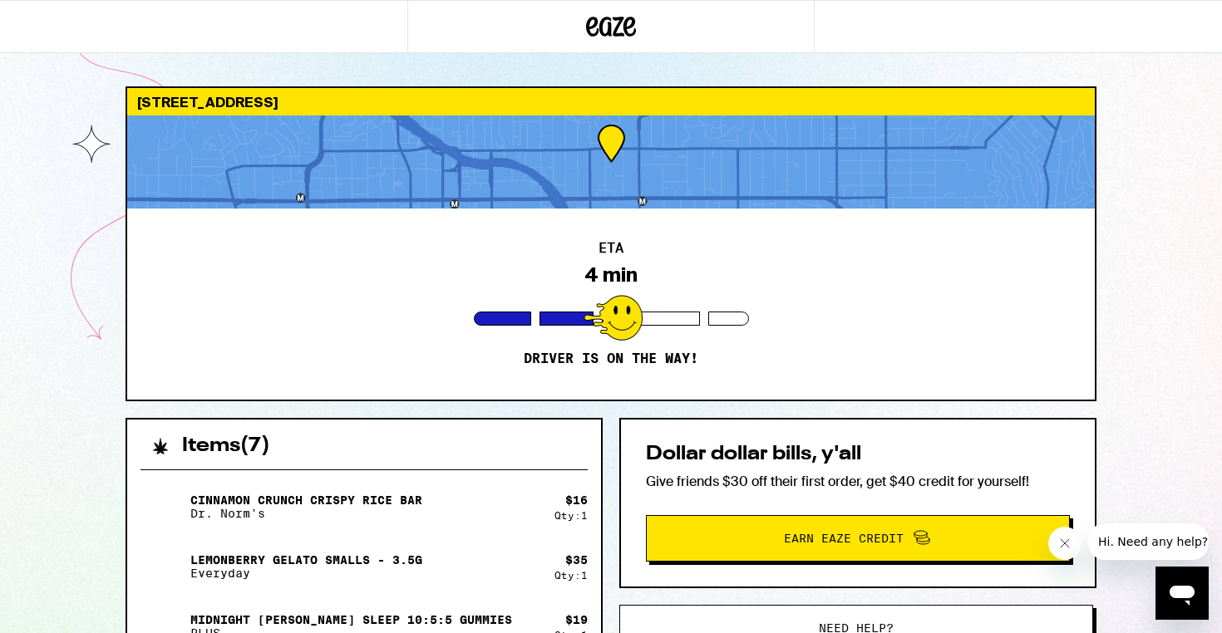
scroll to position [1, 0]
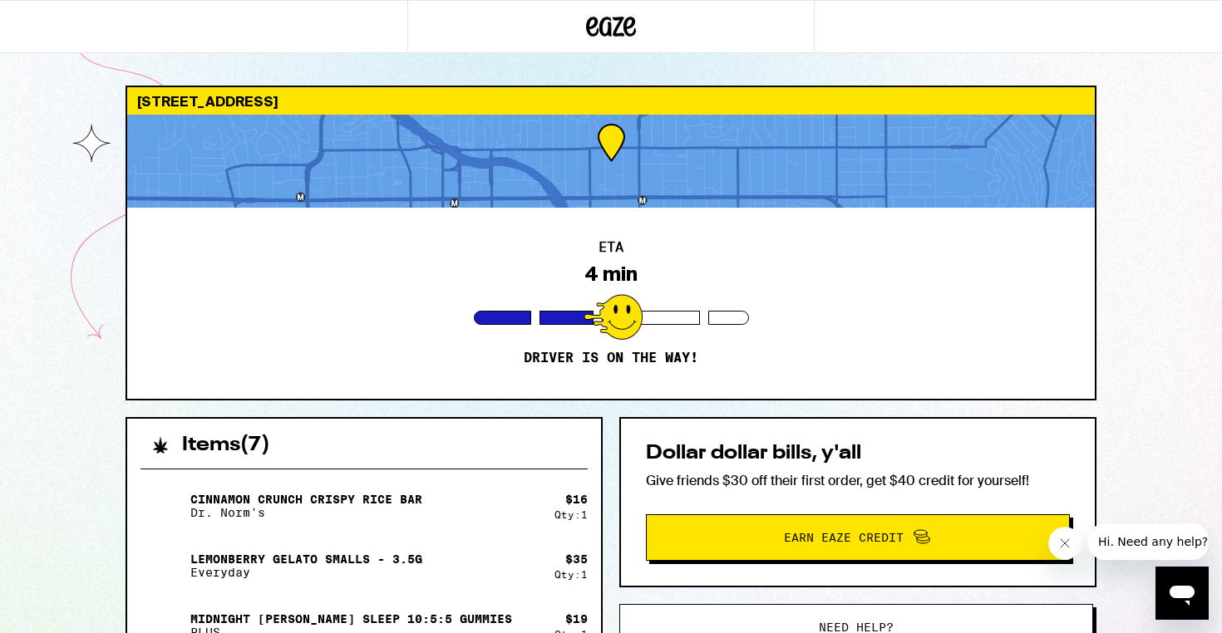
click at [628, 154] on div at bounding box center [610, 161] width 967 height 93
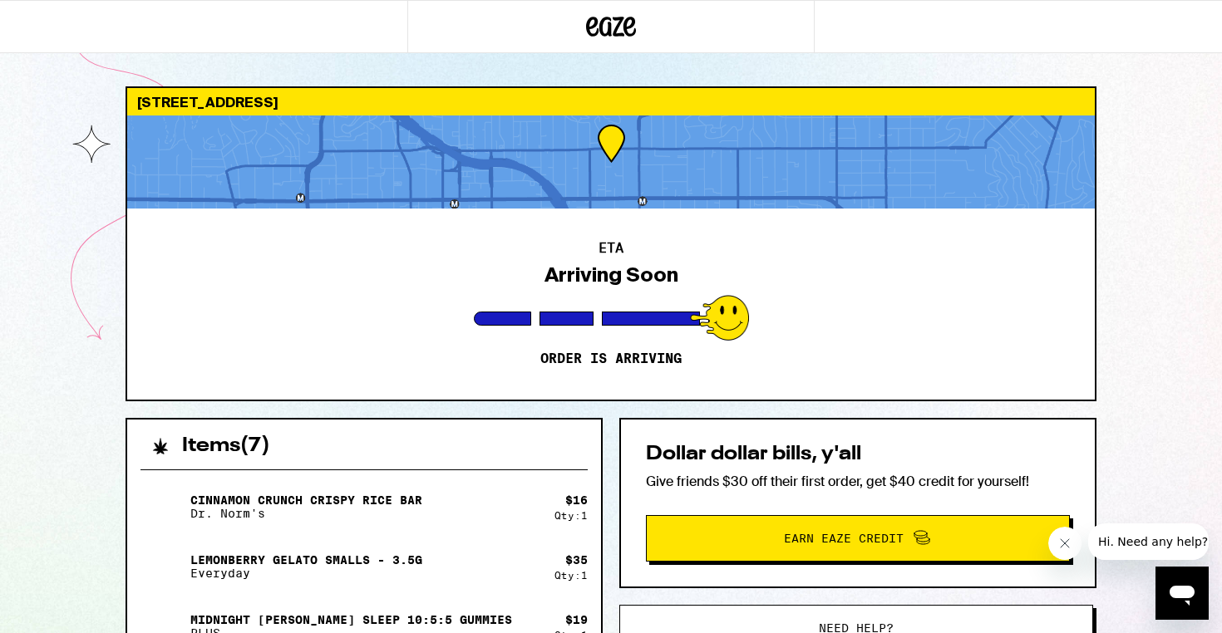
scroll to position [0, 0]
click at [662, 189] on div at bounding box center [610, 162] width 967 height 93
click at [593, 371] on div "ETA Arriving Soon Order is arriving" at bounding box center [610, 304] width 967 height 191
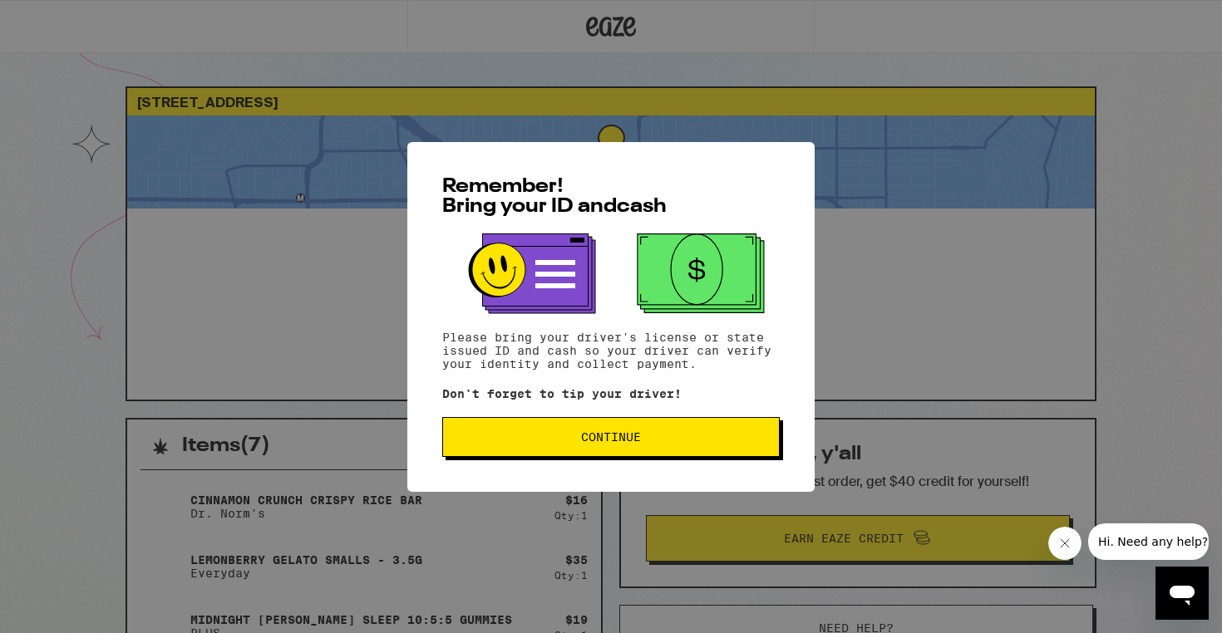
click at [717, 423] on button "Continue" at bounding box center [610, 437] width 337 height 40
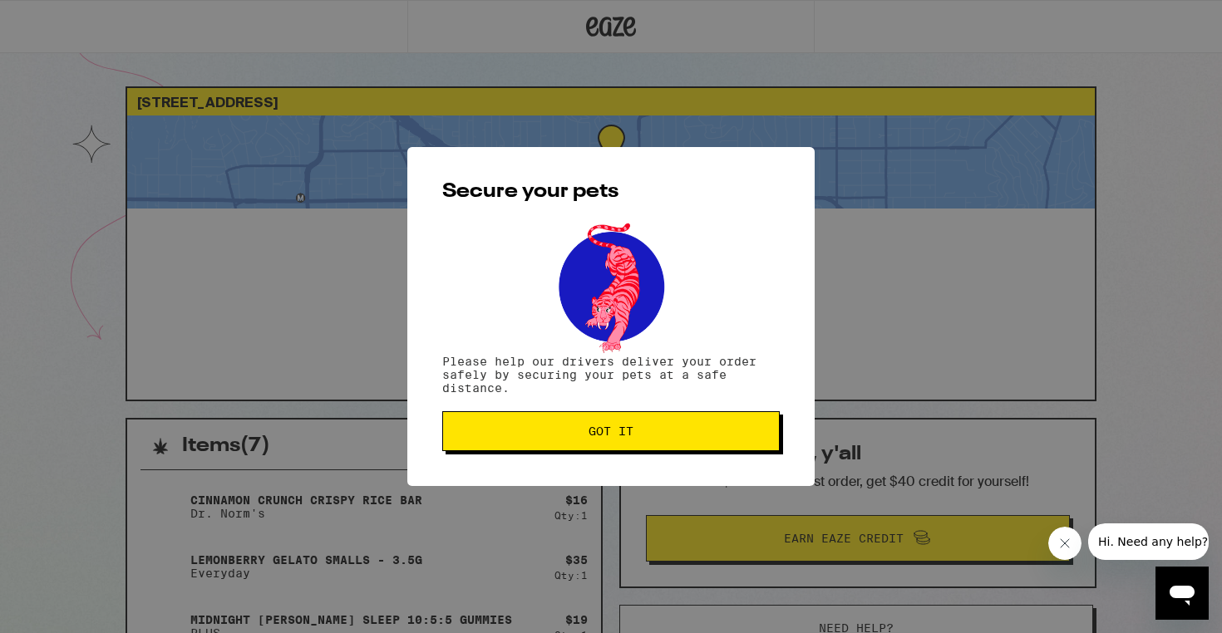
click at [705, 447] on button "Got it" at bounding box center [610, 431] width 337 height 40
